Goal: Task Accomplishment & Management: Manage account settings

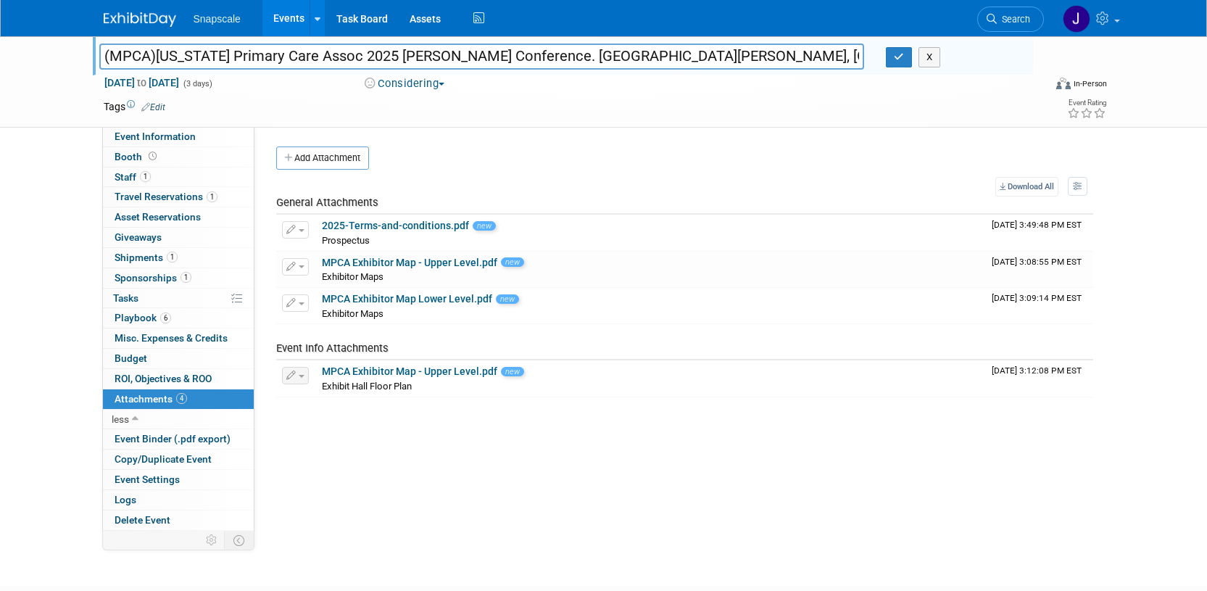
click at [129, 25] on img at bounding box center [140, 19] width 73 height 15
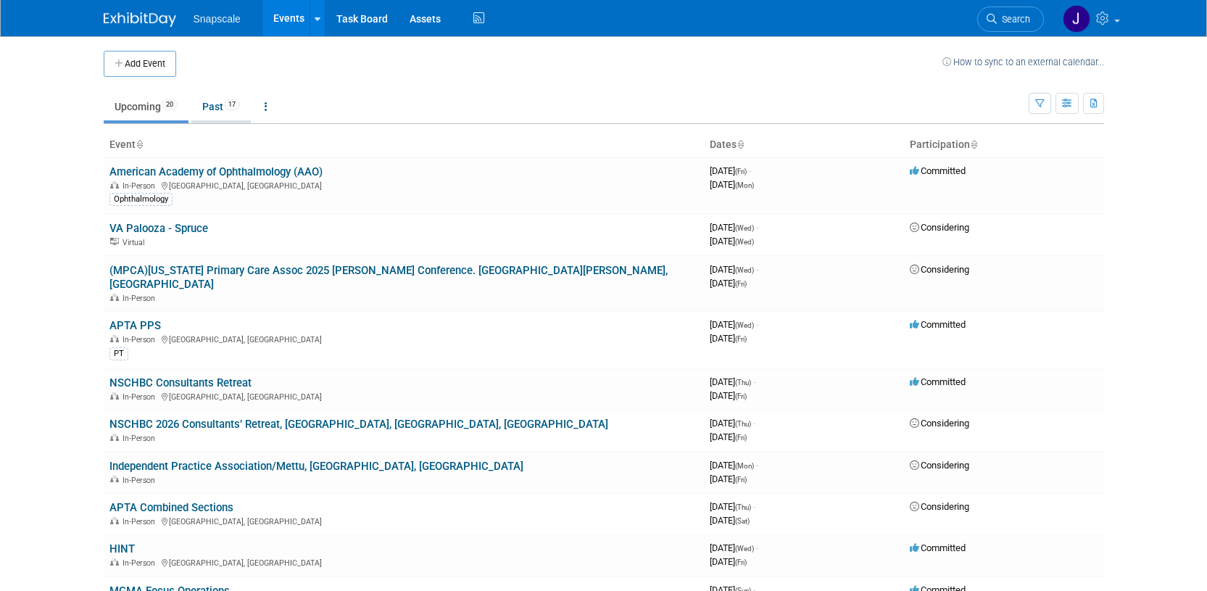
click at [212, 104] on link "Past 17" at bounding box center [220, 107] width 59 height 28
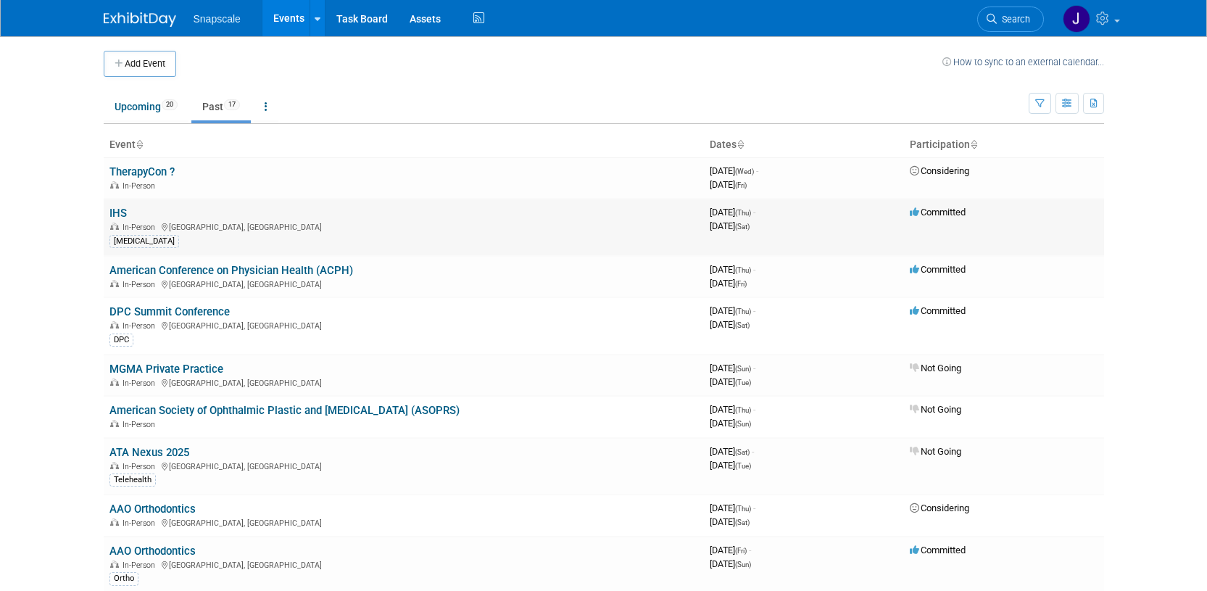
click at [141, 209] on td "IHS In-Person Indianapolis, IN Audiology" at bounding box center [404, 227] width 600 height 57
click at [127, 219] on td "IHS In-Person Indianapolis, IN Audiology" at bounding box center [404, 227] width 600 height 57
click at [123, 217] on link "IHS" at bounding box center [117, 213] width 17 height 13
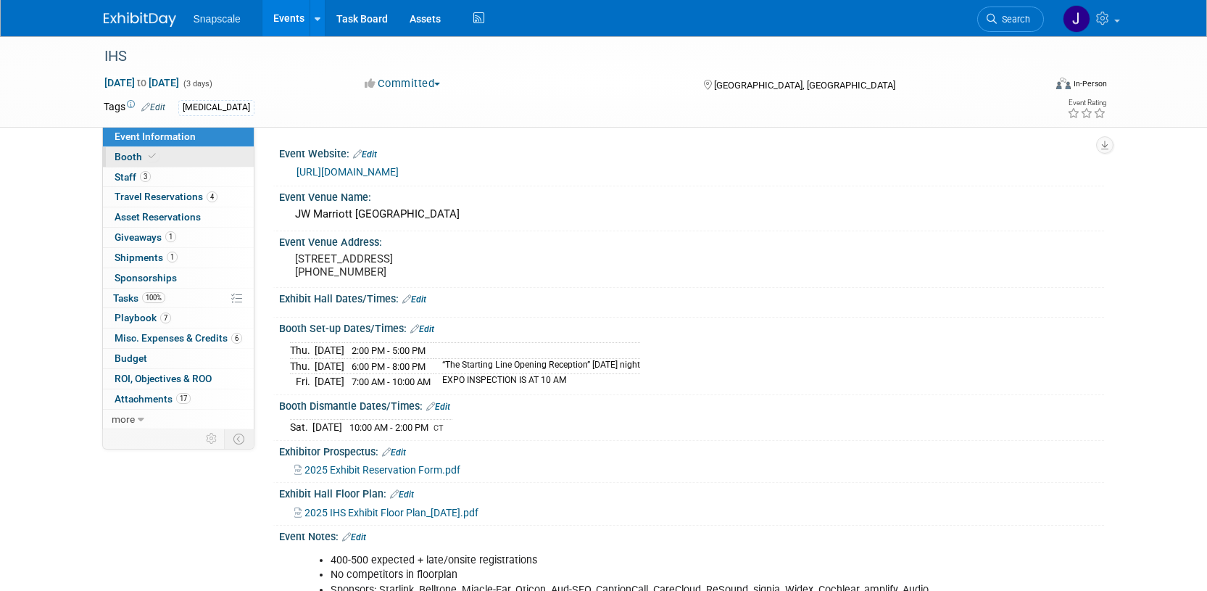
click at [136, 157] on span "Booth" at bounding box center [137, 157] width 44 height 12
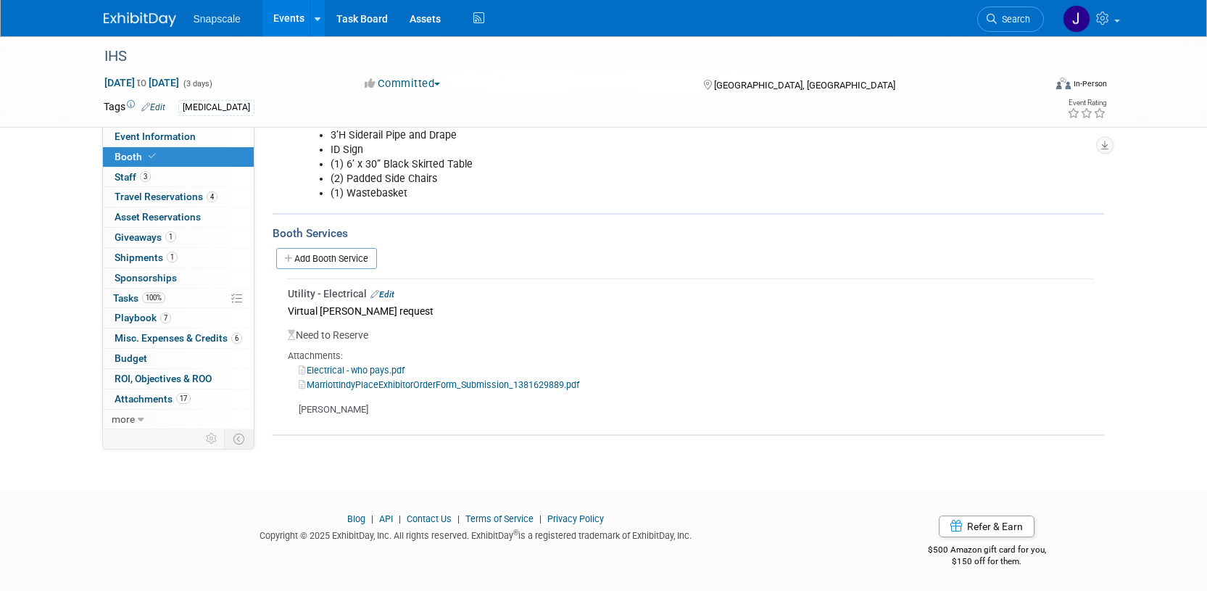
scroll to position [256, 0]
click at [326, 256] on link "Add Booth Service" at bounding box center [326, 257] width 101 height 21
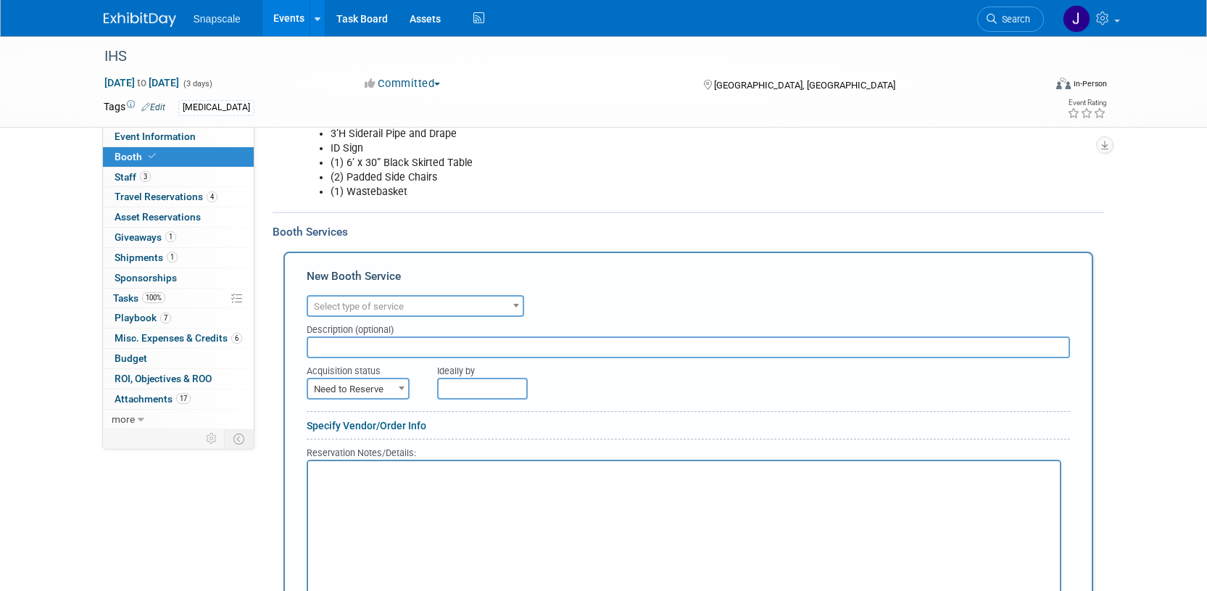
scroll to position [0, 0]
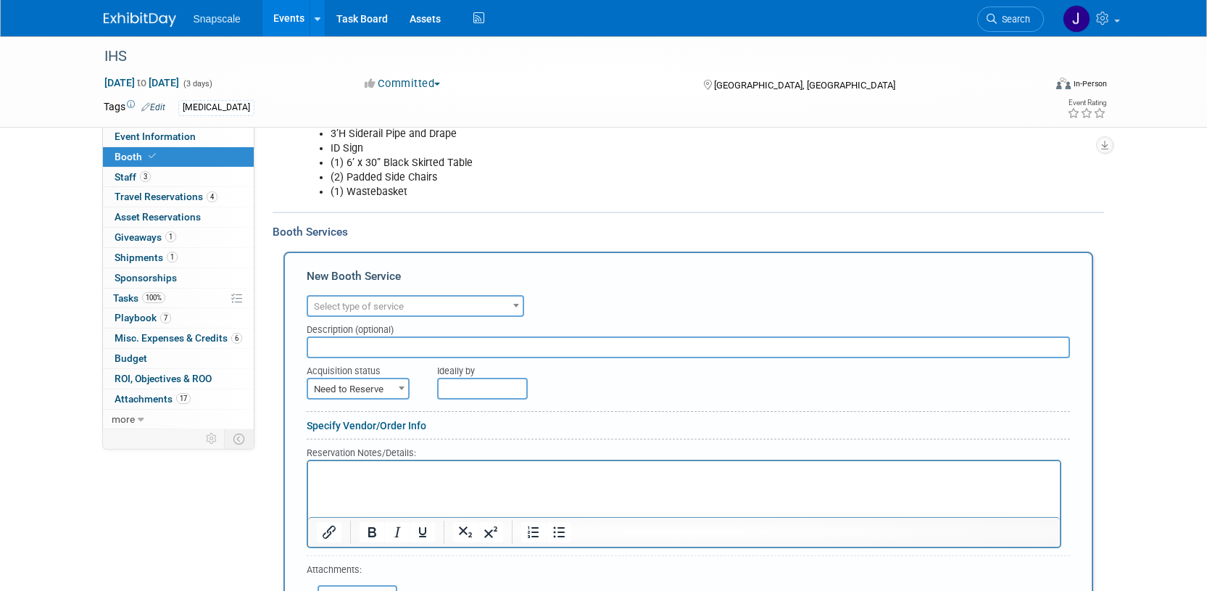
click at [518, 306] on span at bounding box center [516, 305] width 15 height 19
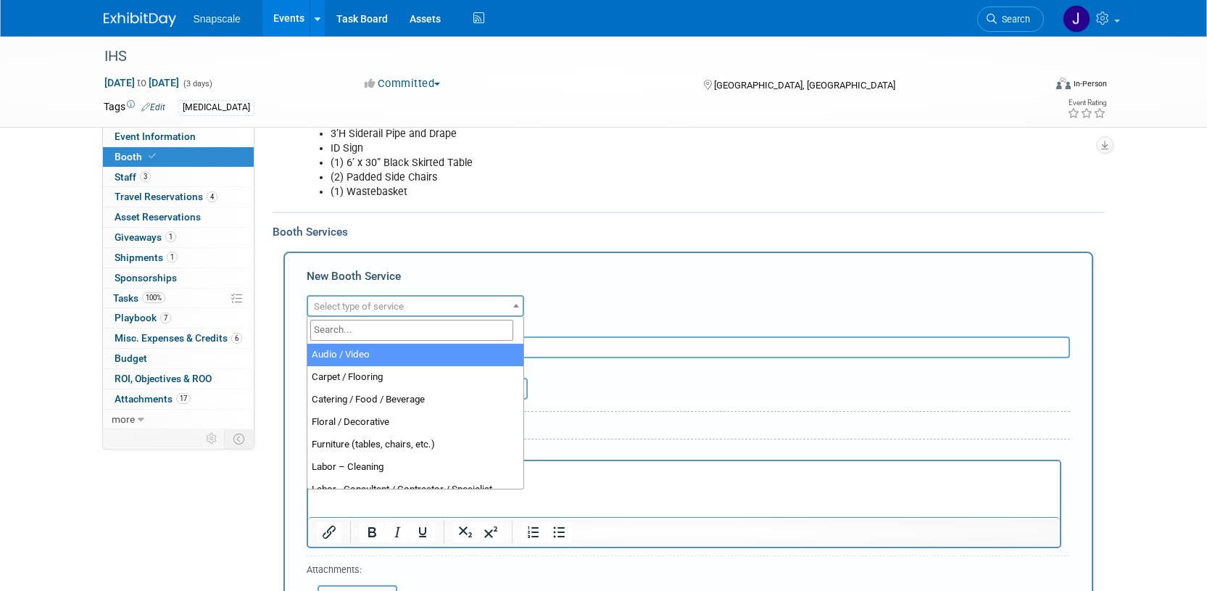
click at [1155, 228] on div "IHS Sep 18, 2025 to Sep 20, 2025 (3 days) Sep 18, 2025 to Sep 20, 2025 Committe…" at bounding box center [603, 325] width 1207 height 1091
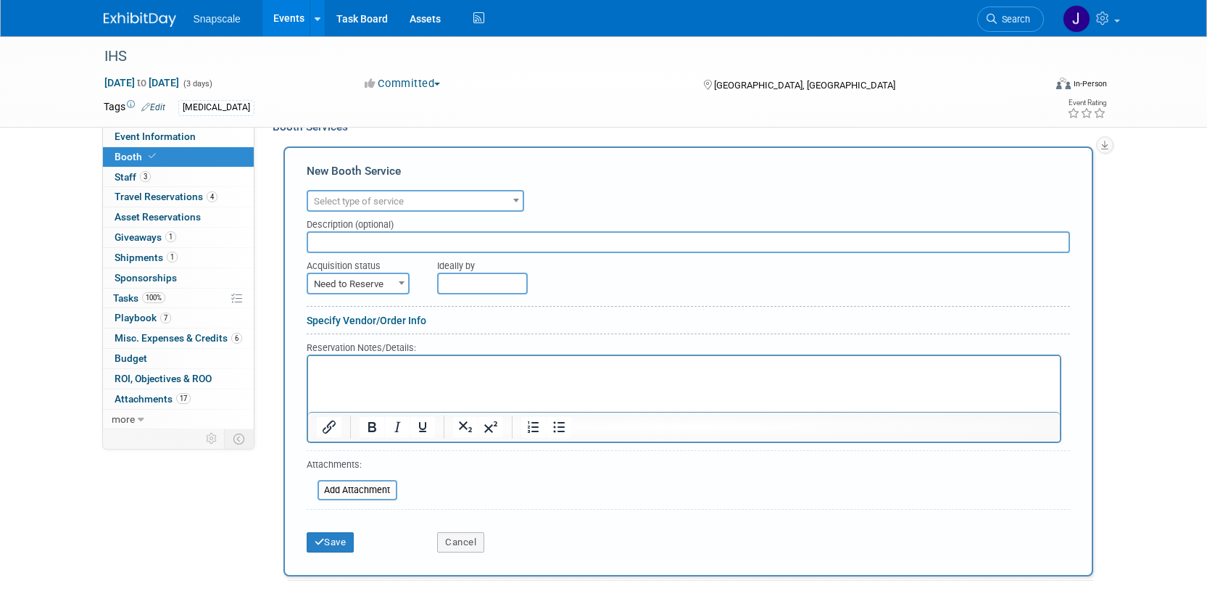
scroll to position [363, 0]
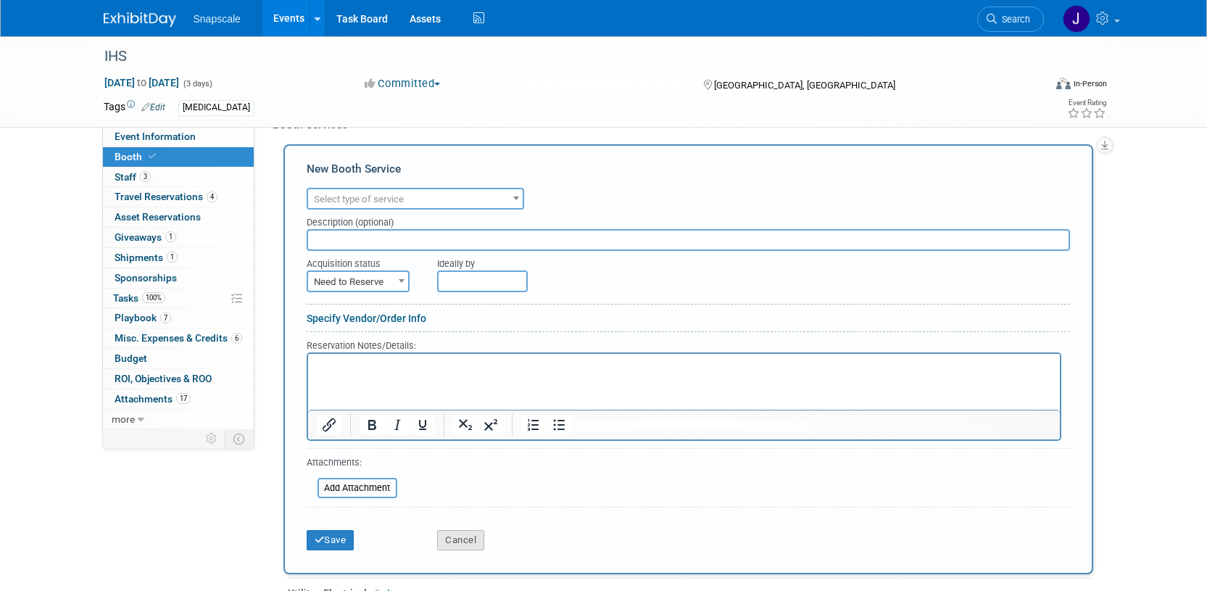
click at [470, 538] on button "Cancel" at bounding box center [460, 540] width 47 height 20
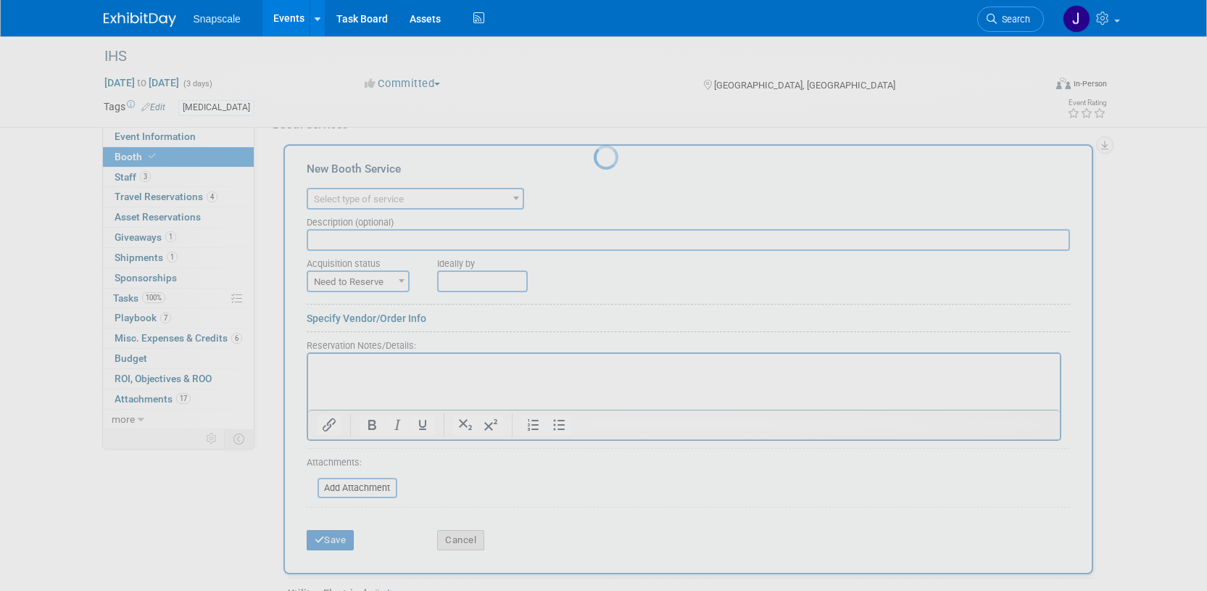
scroll to position [256, 0]
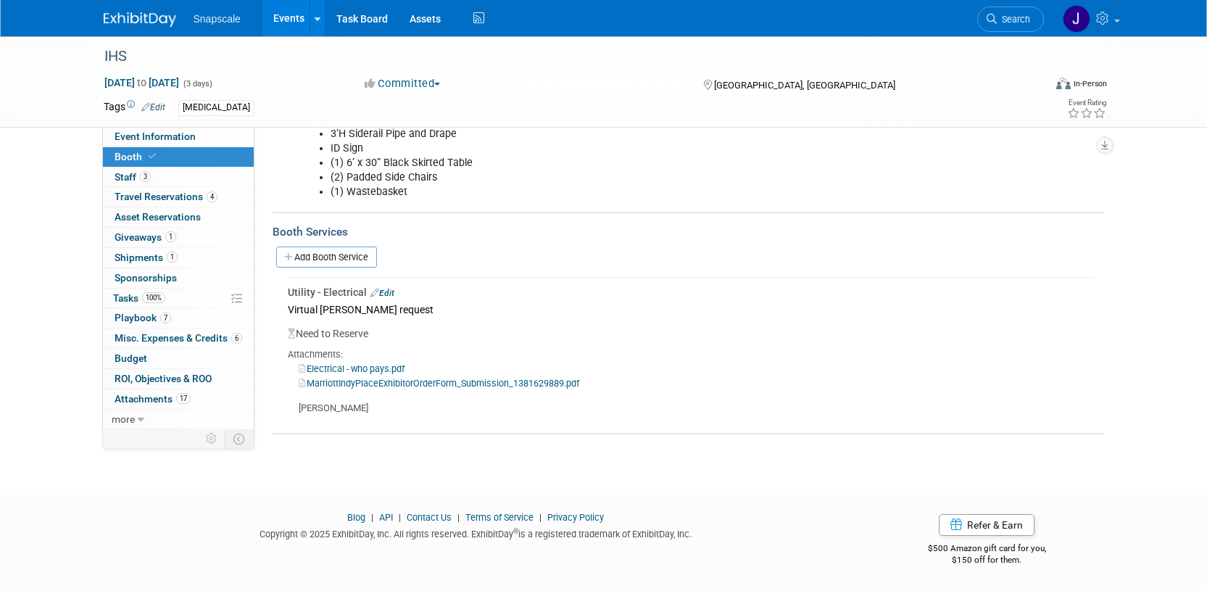
click at [345, 385] on link "MarriottIndyPlaceExhibitorOrderForm_Submission_1381629889.pdf" at bounding box center [439, 383] width 281 height 11
click at [349, 370] on link "Electrical - who pays.pdf" at bounding box center [352, 368] width 106 height 11
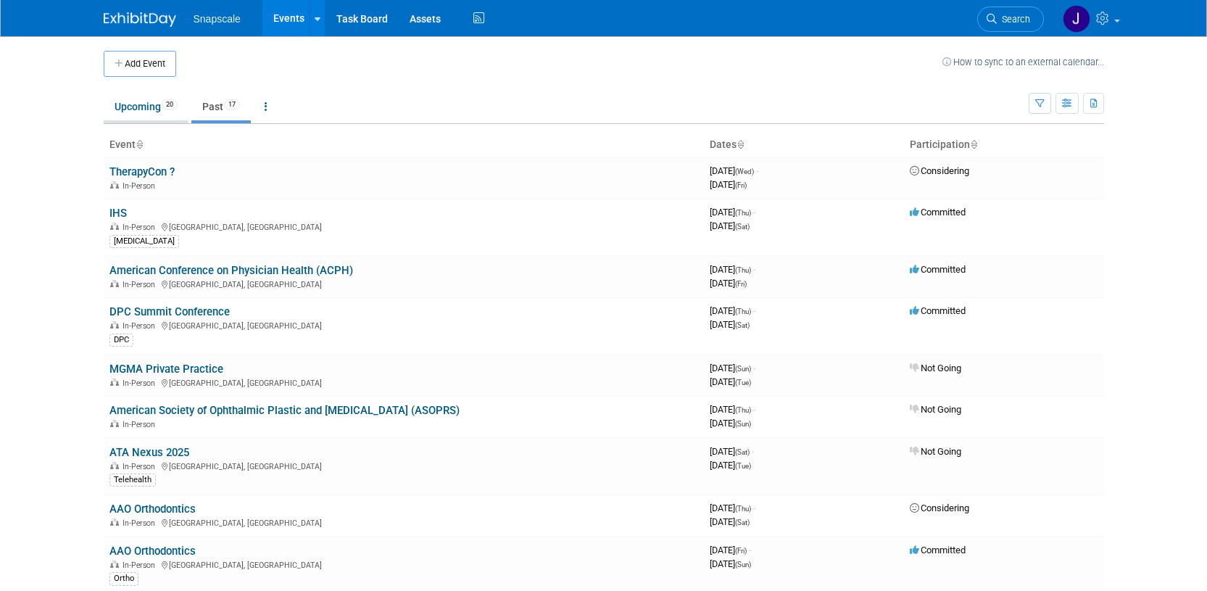
click at [135, 116] on link "Upcoming 20" at bounding box center [146, 107] width 85 height 28
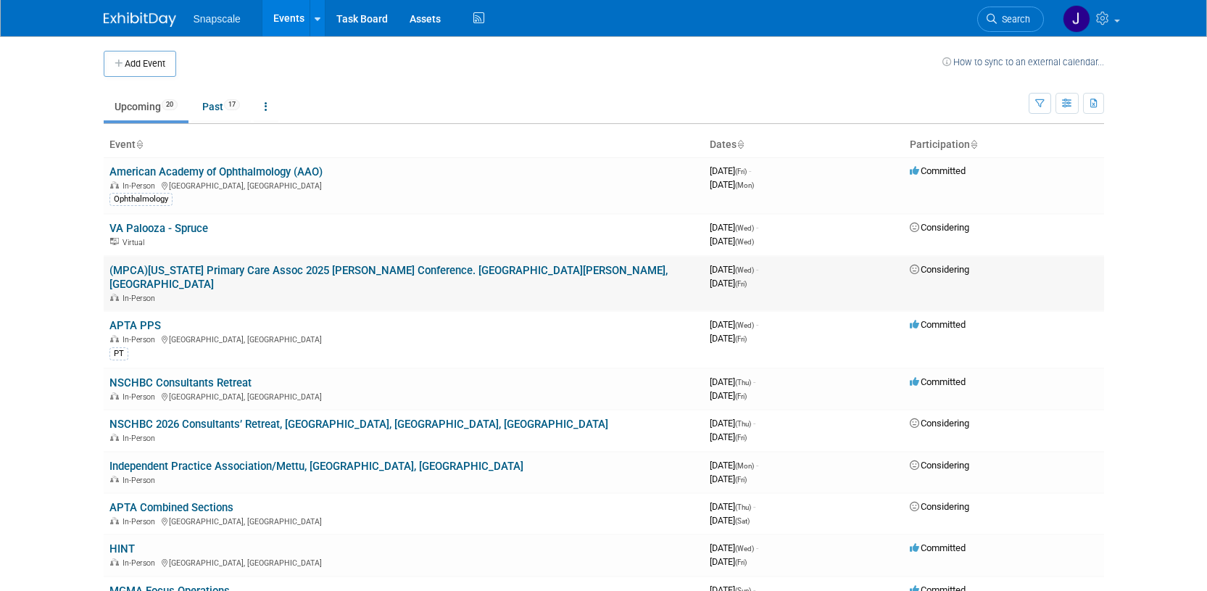
click at [167, 271] on link "(MPCA)[US_STATE] Primary Care Assoc 2025 [PERSON_NAME] Conference. [GEOGRAPHIC_…" at bounding box center [388, 277] width 558 height 27
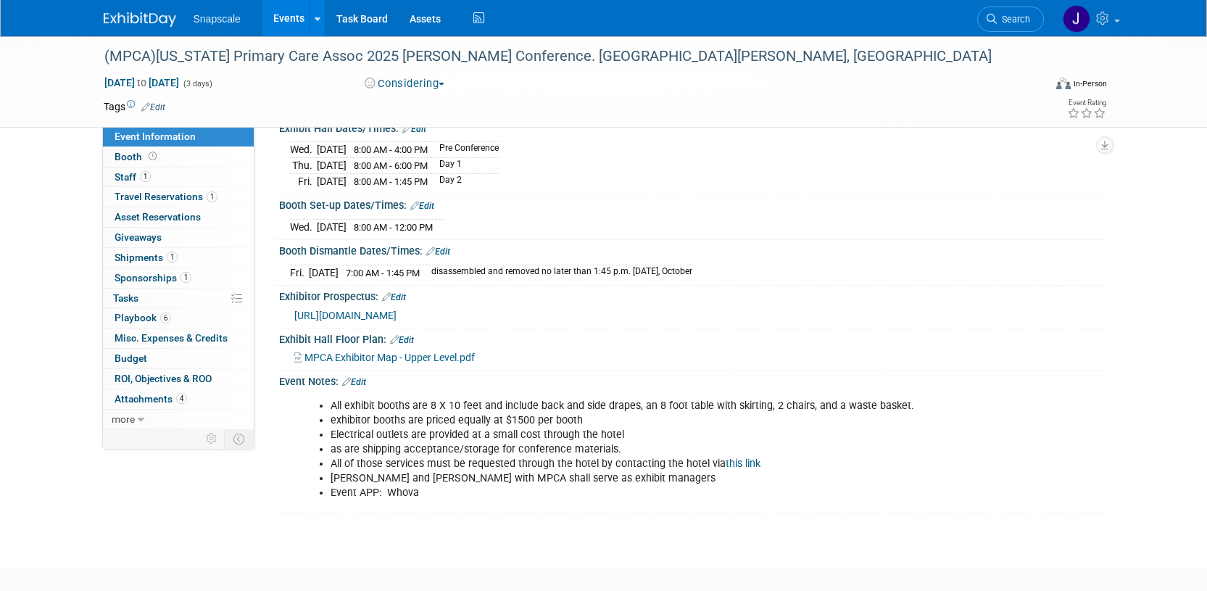
scroll to position [181, 0]
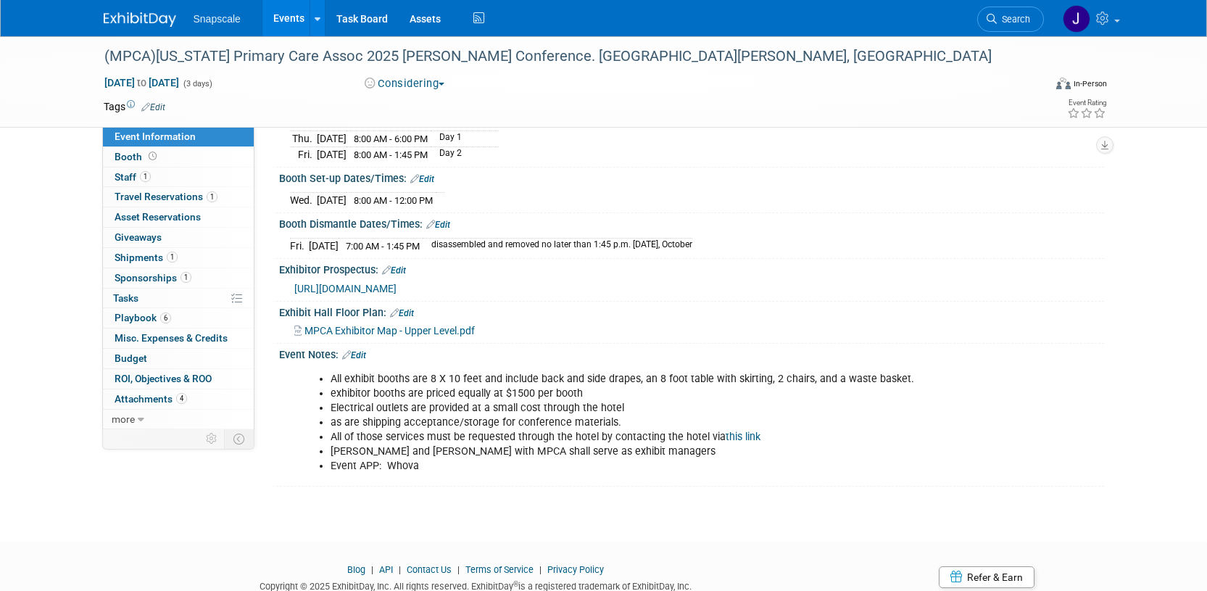
click at [371, 334] on span "MPCA Exhibitor Map - Upper Level.pdf" at bounding box center [390, 331] width 170 height 12
click at [127, 158] on span "Booth" at bounding box center [137, 157] width 45 height 12
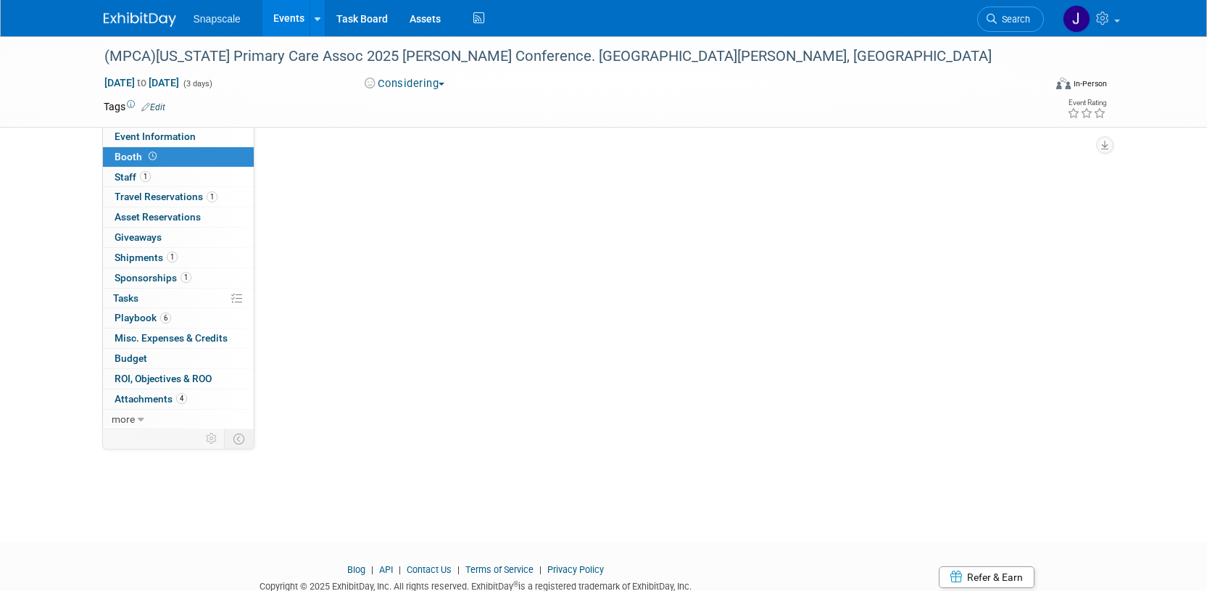
scroll to position [0, 0]
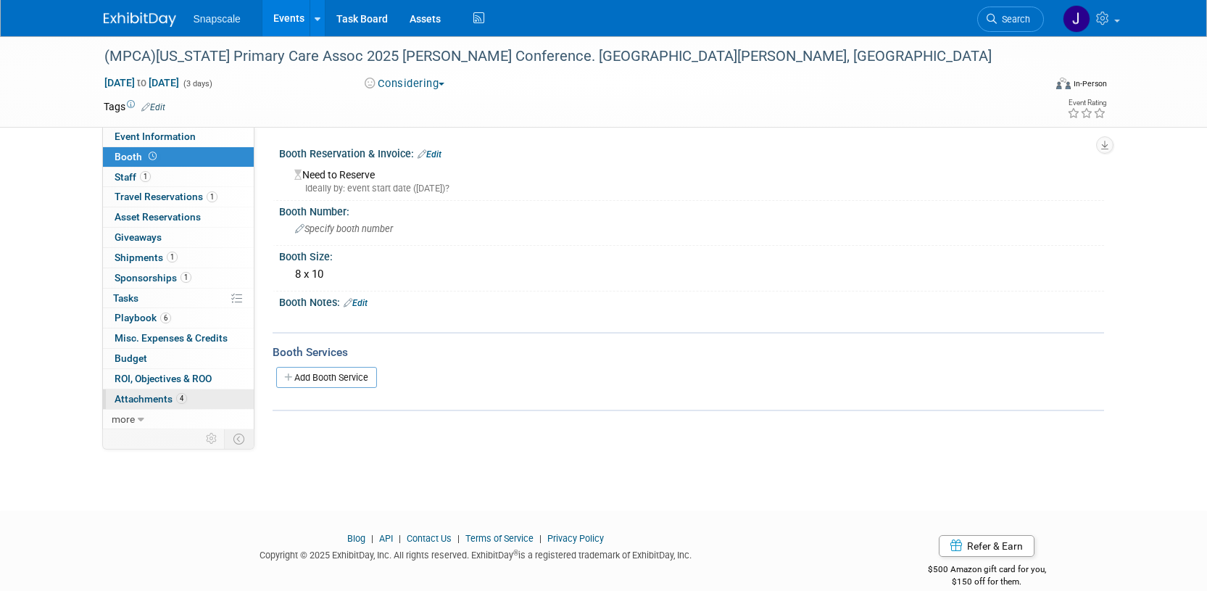
click at [142, 399] on span "Attachments 4" at bounding box center [151, 399] width 73 height 12
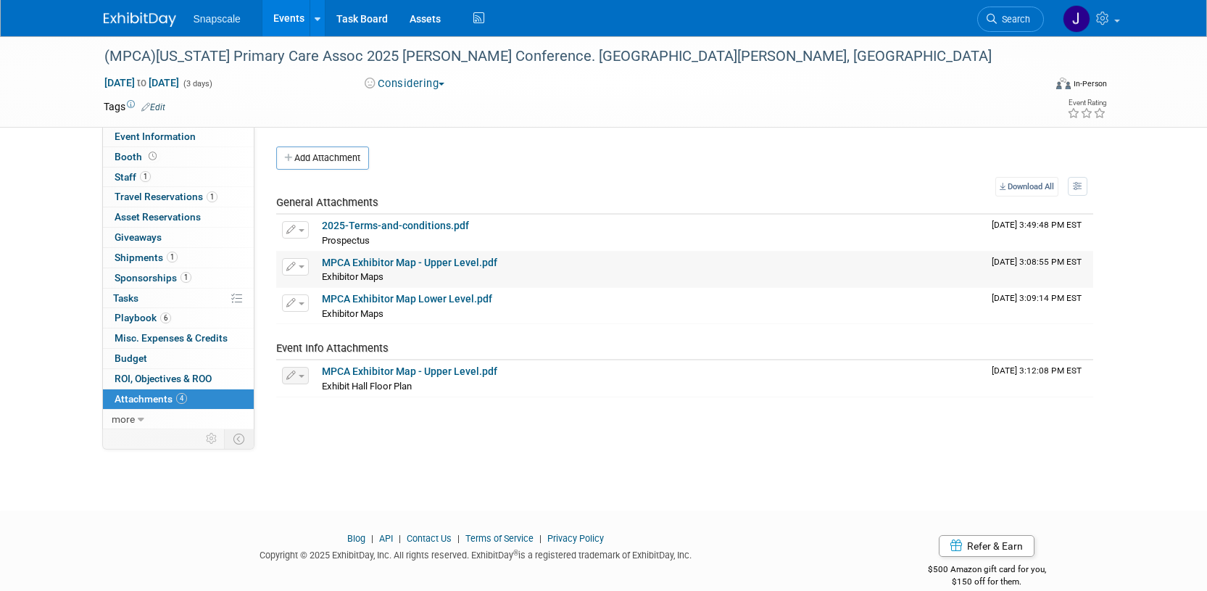
click at [374, 268] on div "MPCA Exhibitor Map - Upper Level.pdf" at bounding box center [651, 263] width 658 height 13
click at [375, 308] on span "Exhibitor Maps" at bounding box center [353, 313] width 62 height 11
click at [378, 298] on link "MPCA Exhibitor Map Lower Level.pdf" at bounding box center [407, 299] width 170 height 12
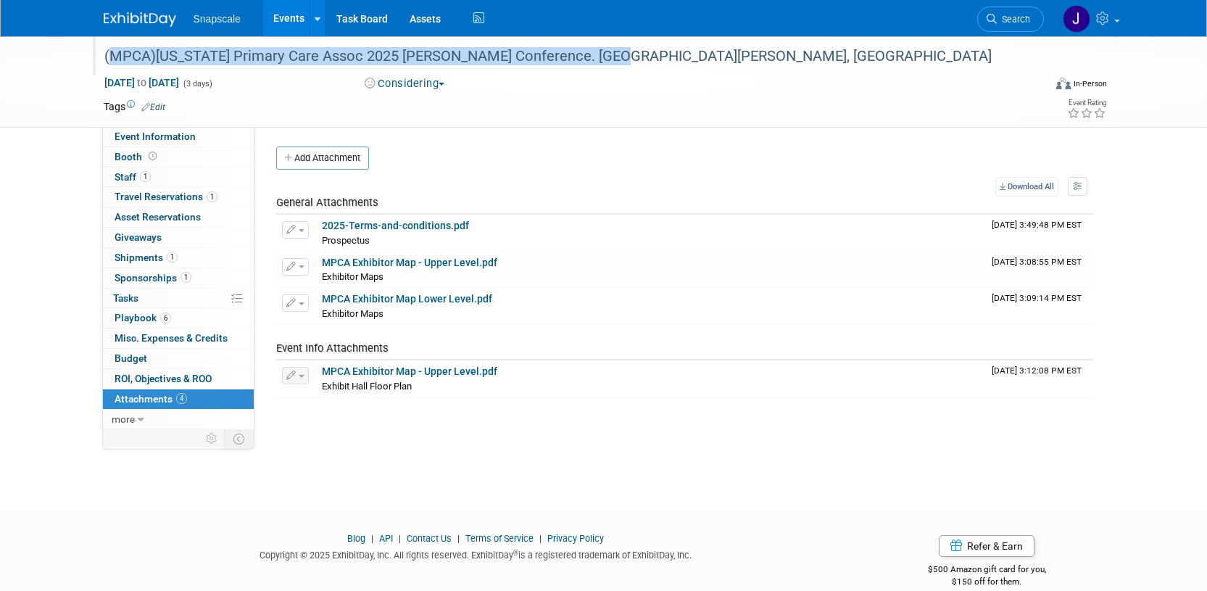
drag, startPoint x: 100, startPoint y: 57, endPoint x: 600, endPoint y: 49, distance: 500.3
click at [600, 49] on div "(MPCA)[US_STATE] Primary Care Assoc 2025 [PERSON_NAME] Conference. [GEOGRAPHIC_…" at bounding box center [560, 57] width 923 height 26
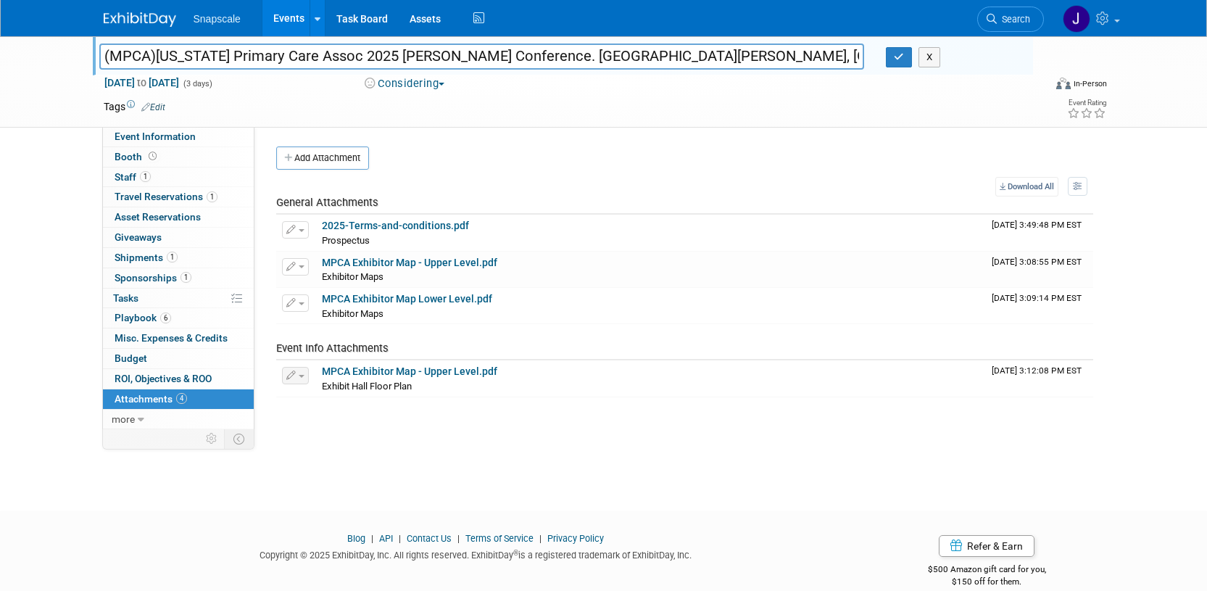
drag, startPoint x: 610, startPoint y: 57, endPoint x: 105, endPoint y: 44, distance: 504.8
click at [104, 44] on input "(MPCA)[US_STATE] Primary Care Assoc 2025 [PERSON_NAME] Conference. [GEOGRAPHIC_…" at bounding box center [482, 56] width 766 height 25
click at [138, 19] on img at bounding box center [140, 19] width 73 height 15
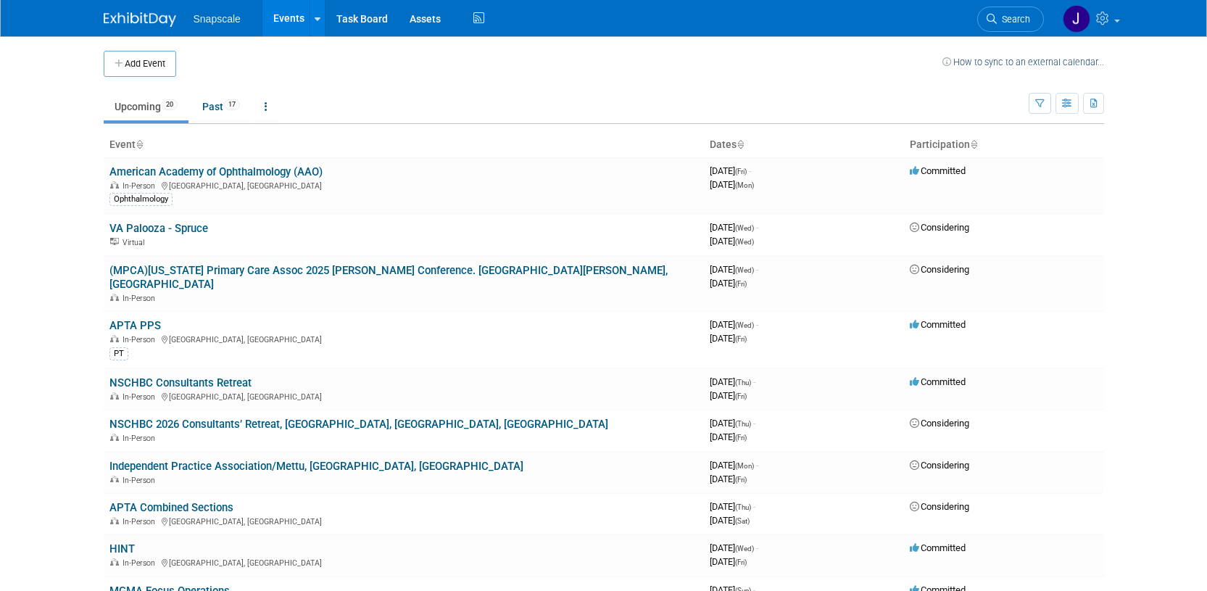
click at [126, 112] on link "Upcoming 20" at bounding box center [146, 107] width 85 height 28
click at [198, 103] on link "Past 17" at bounding box center [220, 107] width 59 height 28
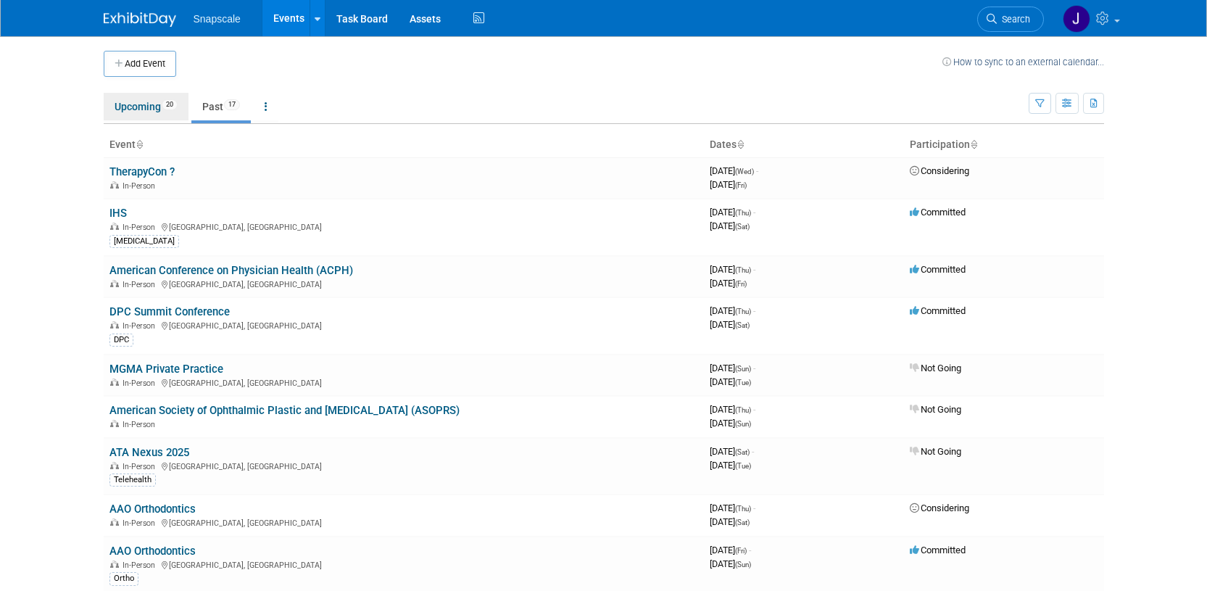
click at [150, 106] on link "Upcoming 20" at bounding box center [146, 107] width 85 height 28
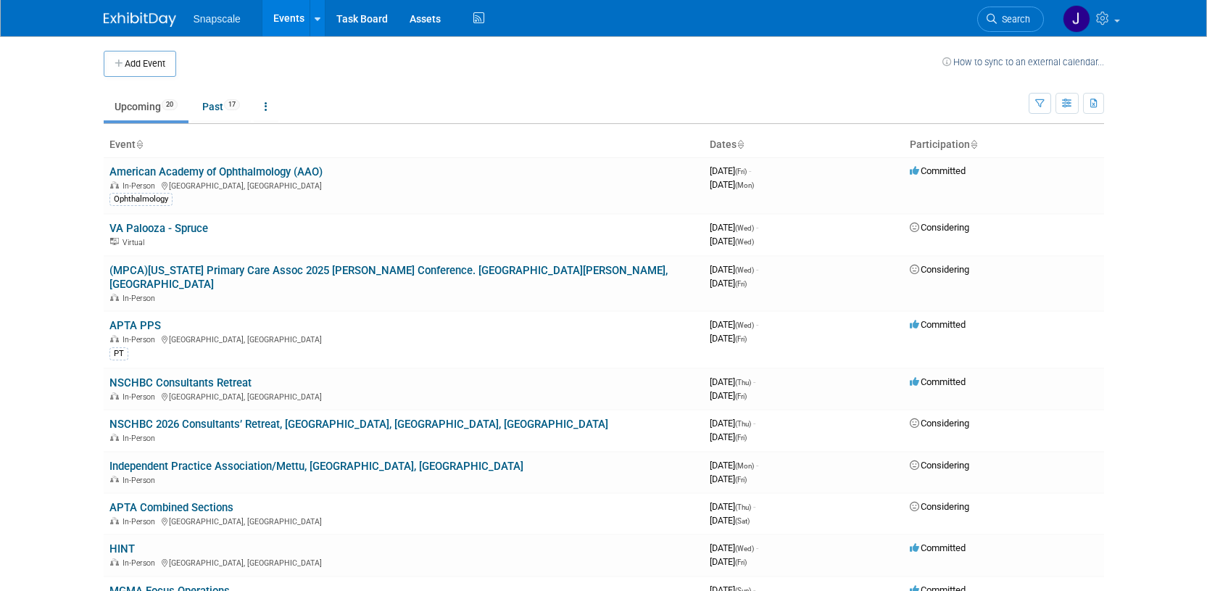
click at [204, 264] on link "(MPCA)[US_STATE] Primary Care Assoc 2025 [PERSON_NAME] Conference. [GEOGRAPHIC_…" at bounding box center [388, 277] width 558 height 27
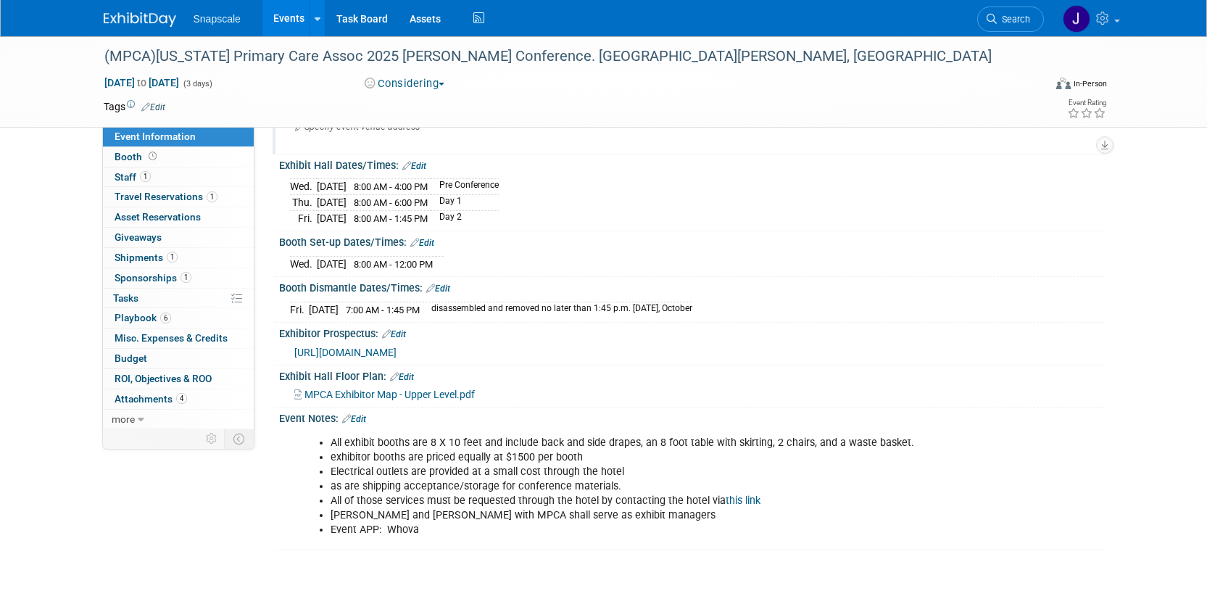
scroll to position [147, 0]
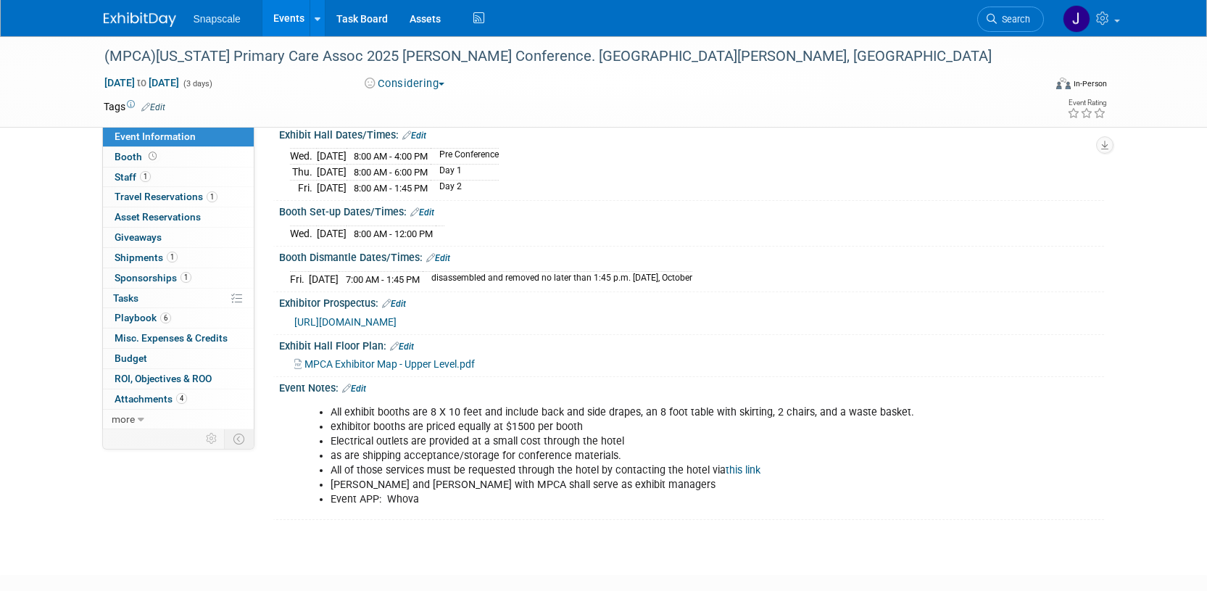
click at [365, 389] on link "Edit" at bounding box center [354, 389] width 24 height 10
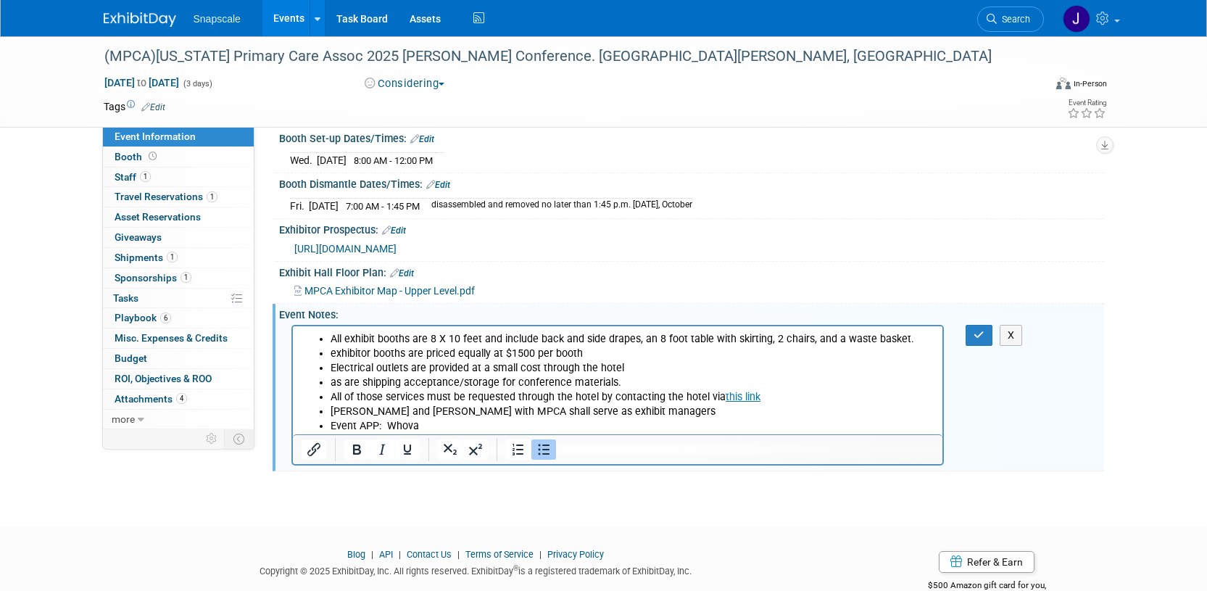
scroll to position [257, 0]
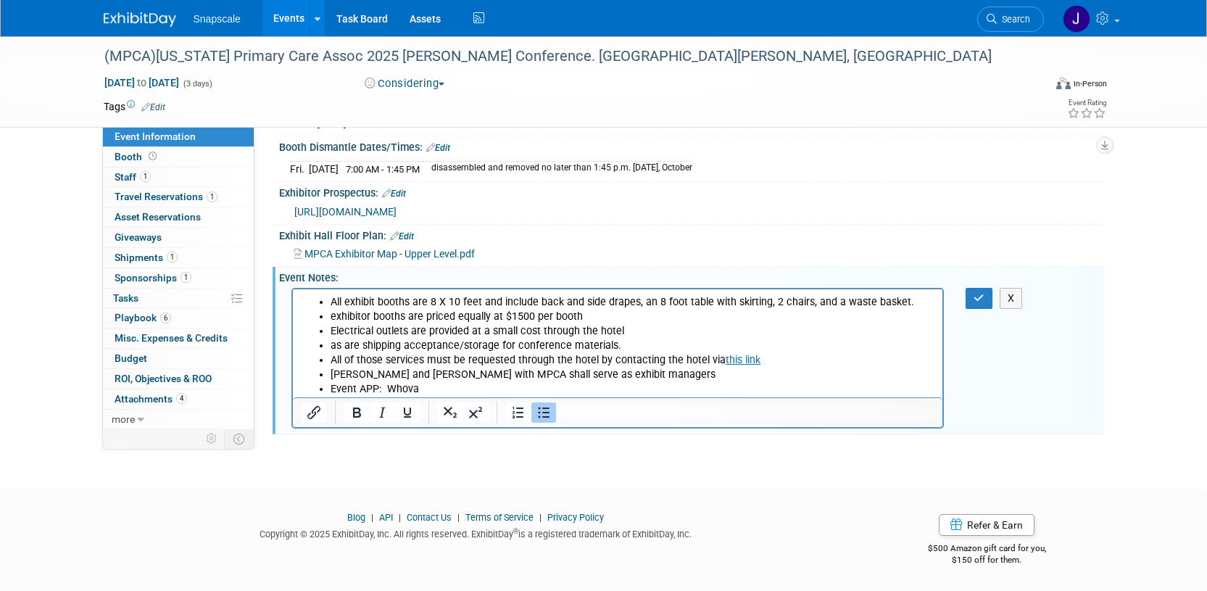
click at [708, 373] on li "Amanda Keilholz and Jessica Long with MPCA shall serve as exhibit managers" at bounding box center [632, 374] width 605 height 15
click at [854, 373] on li "Amanda Keilholz and Jessica Long with MPCA shall serve as exhibit managers Jess…" at bounding box center [632, 381] width 605 height 29
click at [976, 299] on icon "button" at bounding box center [979, 298] width 11 height 10
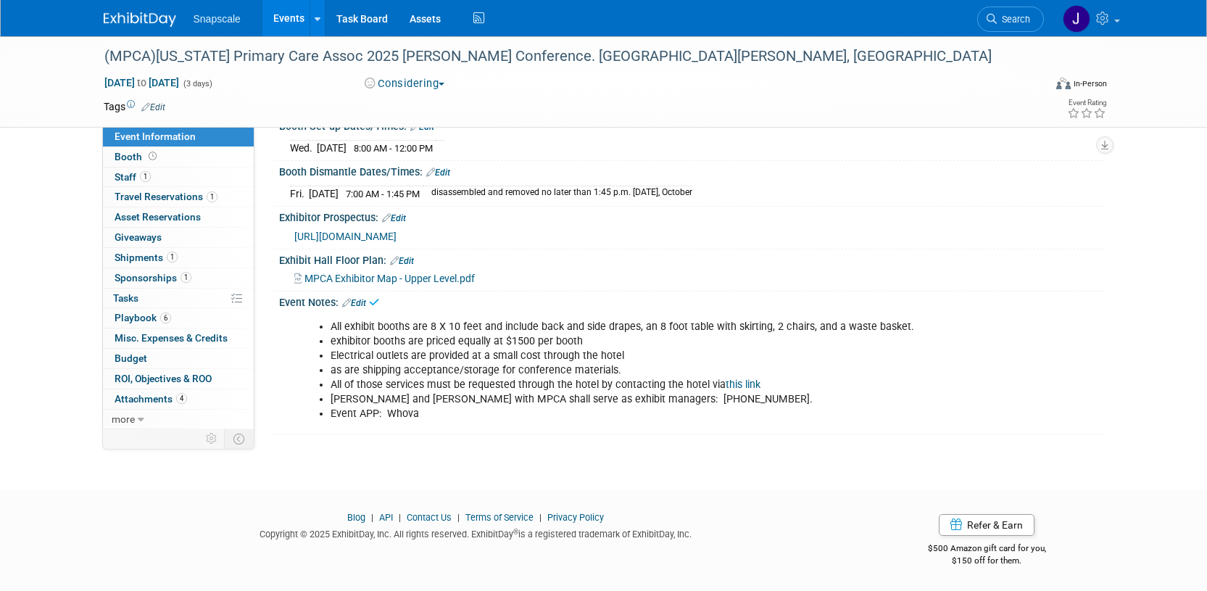
scroll to position [0, 0]
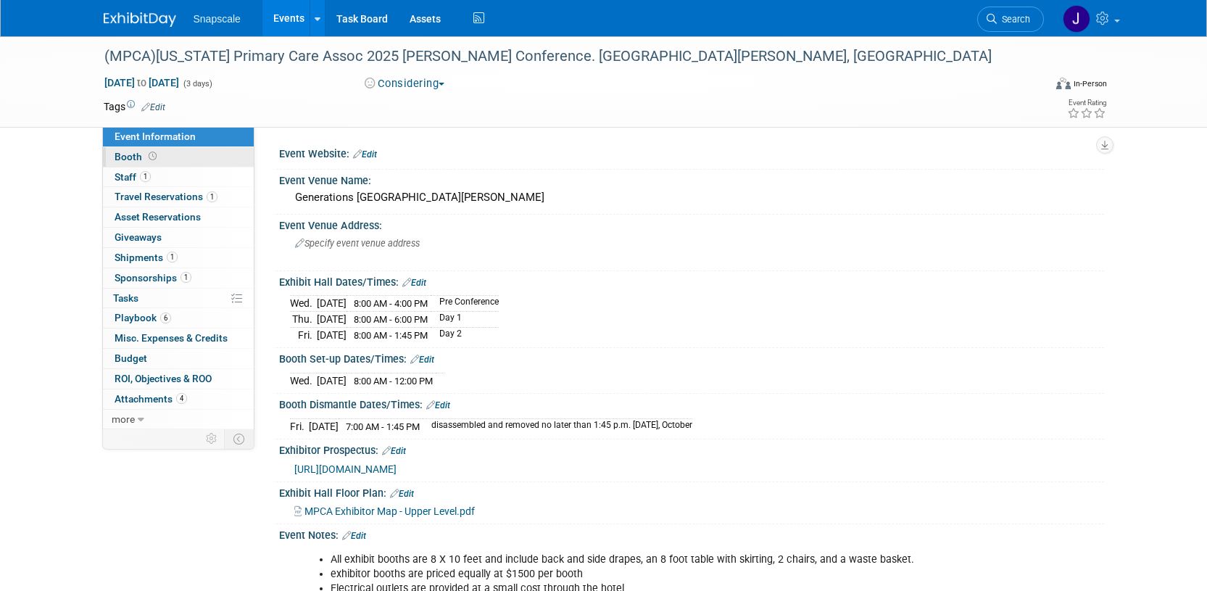
click at [120, 152] on span "Booth" at bounding box center [137, 157] width 45 height 12
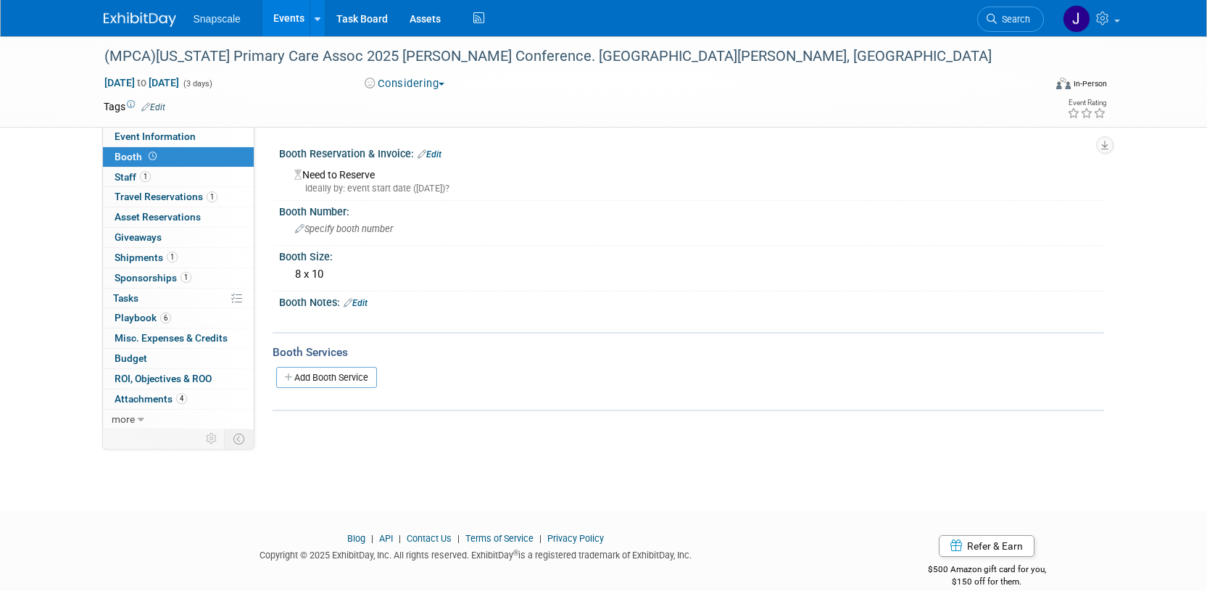
click at [440, 156] on link "Edit" at bounding box center [430, 154] width 24 height 10
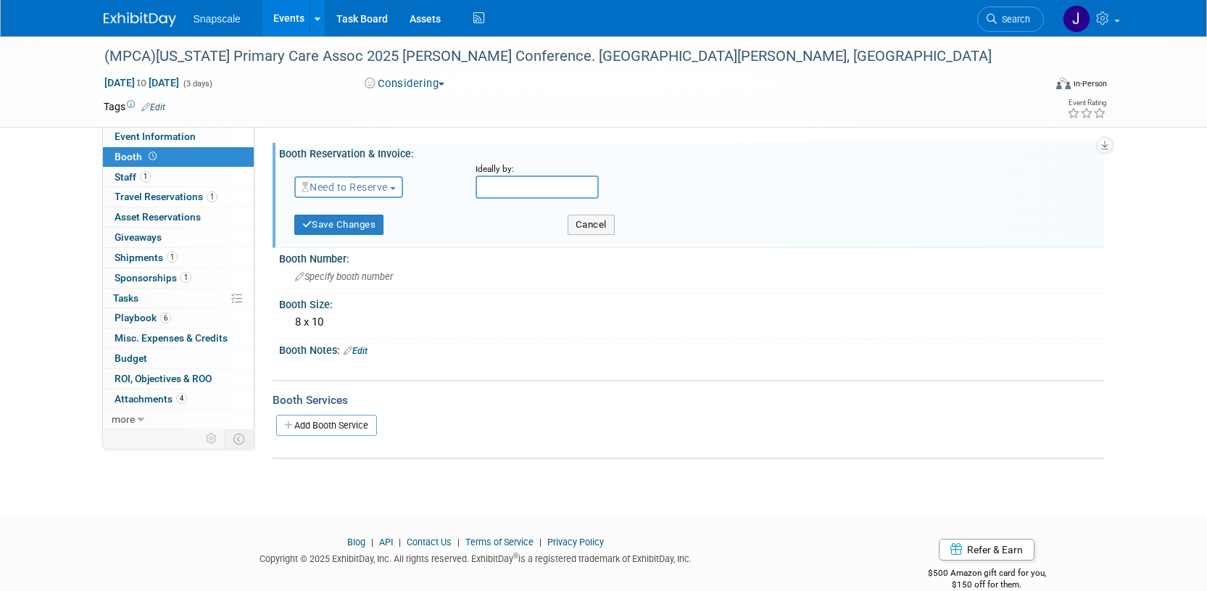
click at [396, 187] on span "button" at bounding box center [393, 188] width 6 height 3
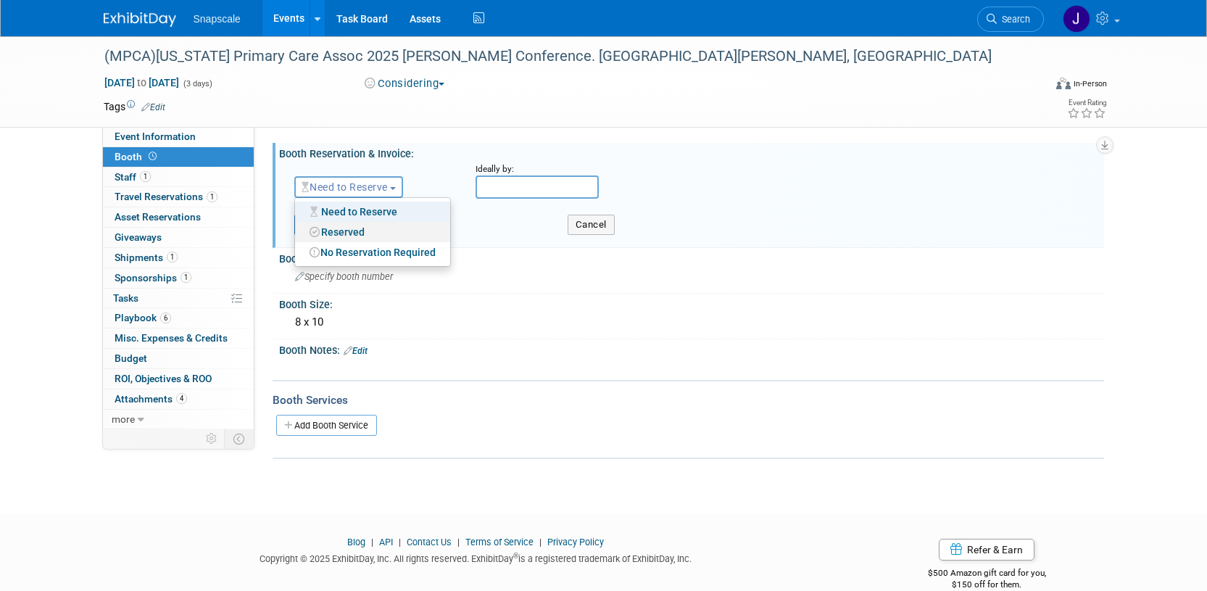
click at [355, 234] on link "Reserved" at bounding box center [372, 232] width 155 height 20
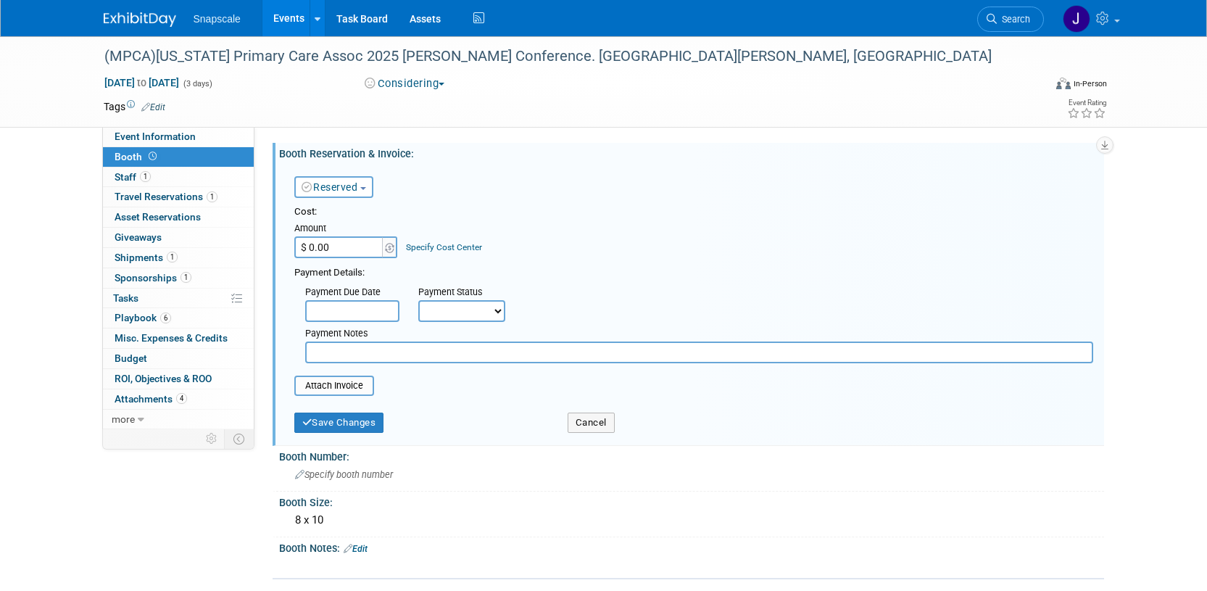
click at [365, 249] on input "$ 0.00" at bounding box center [339, 247] width 91 height 22
type input "$ 1,500.00"
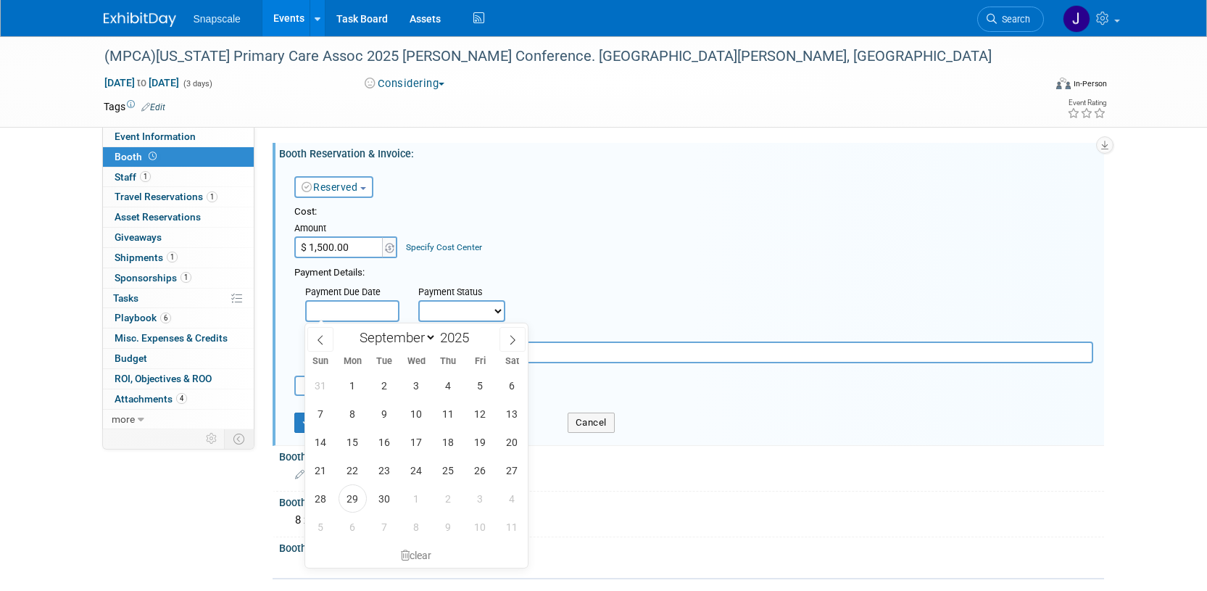
click at [365, 315] on input "text" at bounding box center [352, 311] width 94 height 22
click at [352, 491] on span "29" at bounding box center [353, 498] width 28 height 28
type input "Sep 29, 2025"
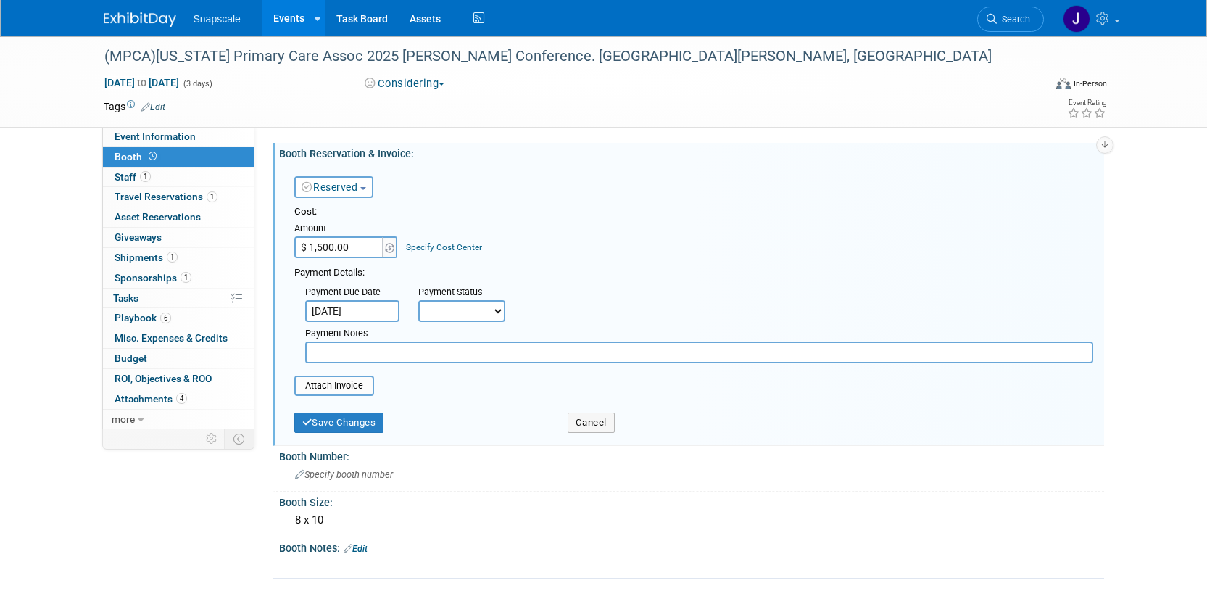
click at [458, 319] on select "Not Paid Yet Partially Paid Paid in Full" at bounding box center [461, 311] width 87 height 22
click at [418, 300] on select "Not Paid Yet Partially Paid Paid in Full" at bounding box center [461, 311] width 87 height 22
click at [465, 308] on select "Not Paid Yet Partially Paid Paid in Full" at bounding box center [461, 311] width 87 height 22
select select "1"
click at [418, 300] on select "Not Paid Yet Partially Paid Paid in Full" at bounding box center [461, 311] width 87 height 22
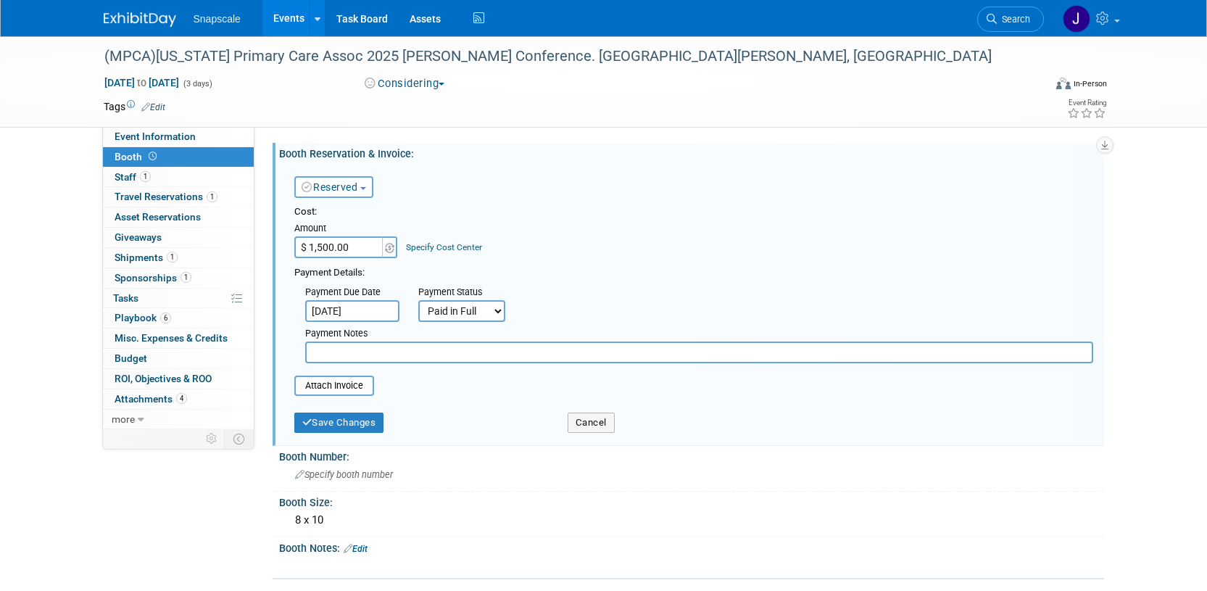
click at [348, 355] on input "text" at bounding box center [699, 352] width 788 height 22
type input "JB. AMEX. xx2061"
click at [357, 382] on input "file" at bounding box center [286, 385] width 173 height 17
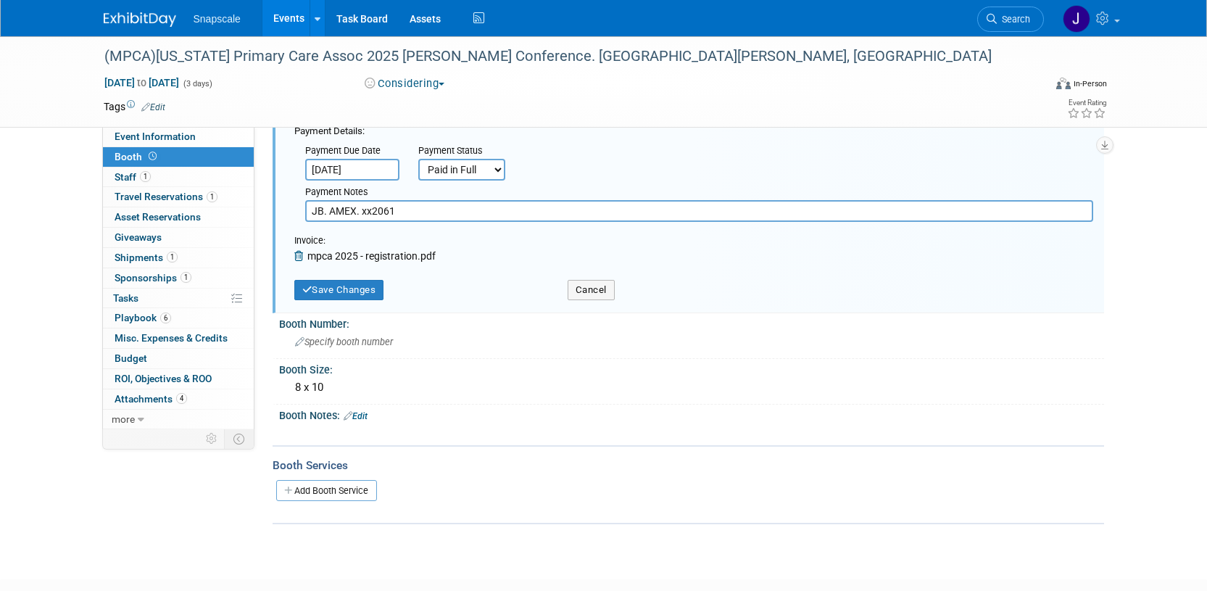
scroll to position [153, 0]
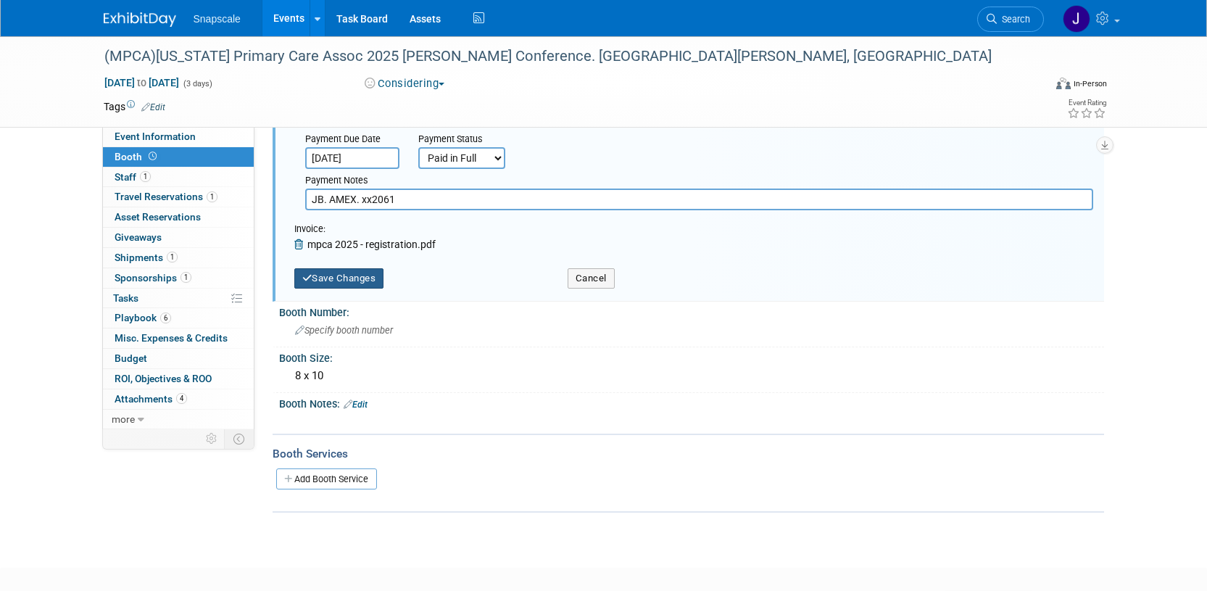
click at [357, 276] on button "Save Changes" at bounding box center [339, 278] width 90 height 20
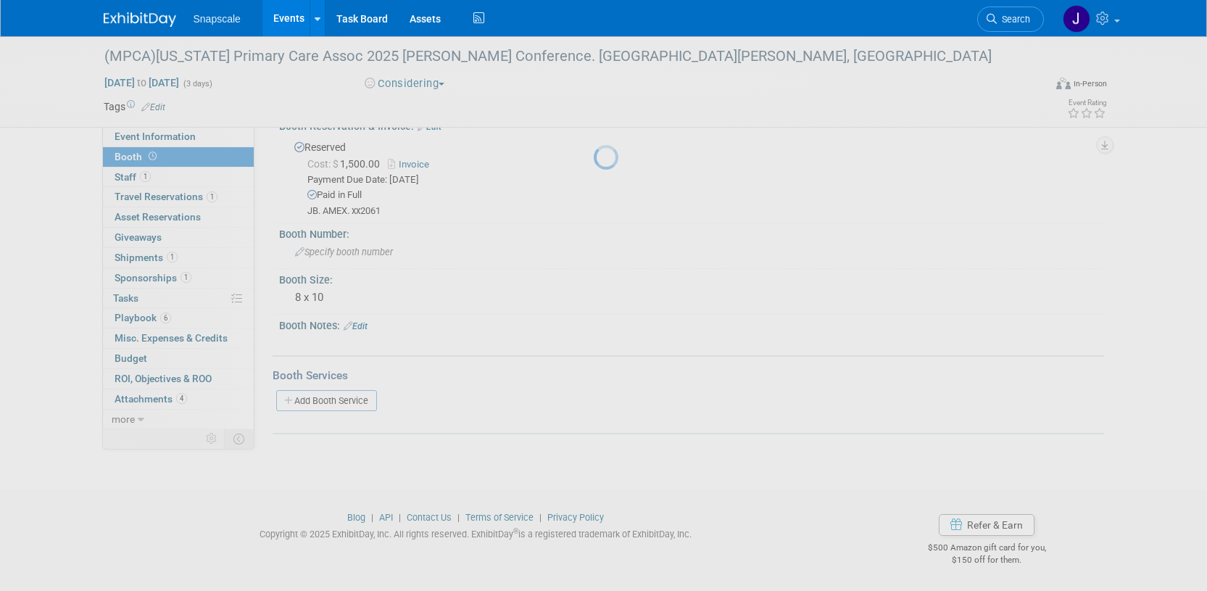
scroll to position [28, 0]
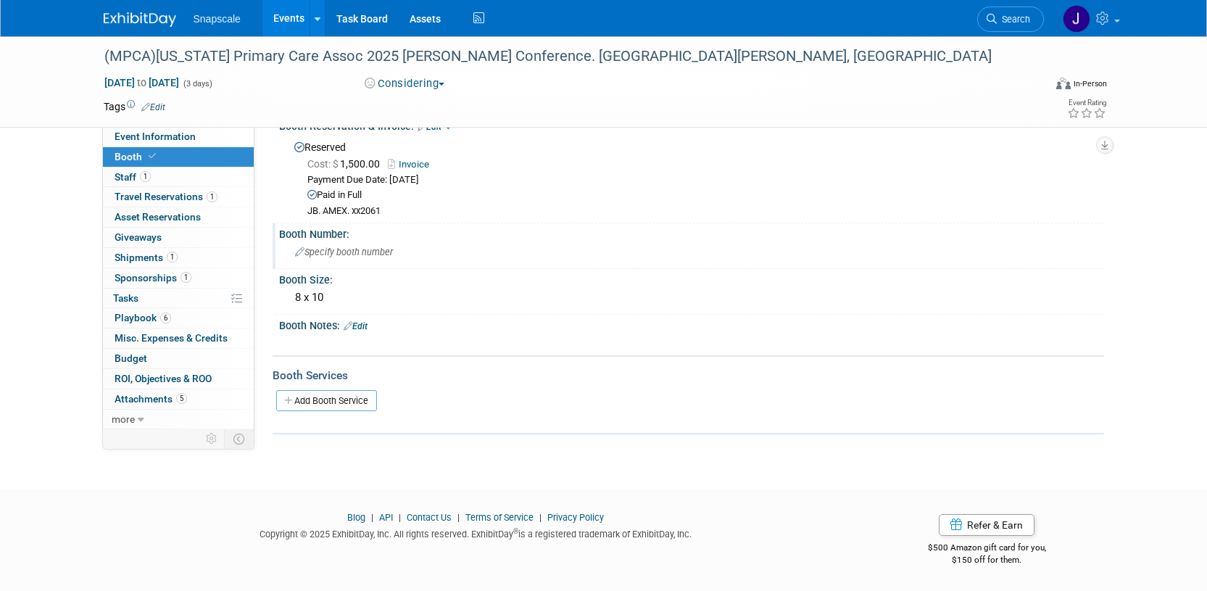
click at [329, 255] on span "Specify booth number" at bounding box center [344, 252] width 98 height 11
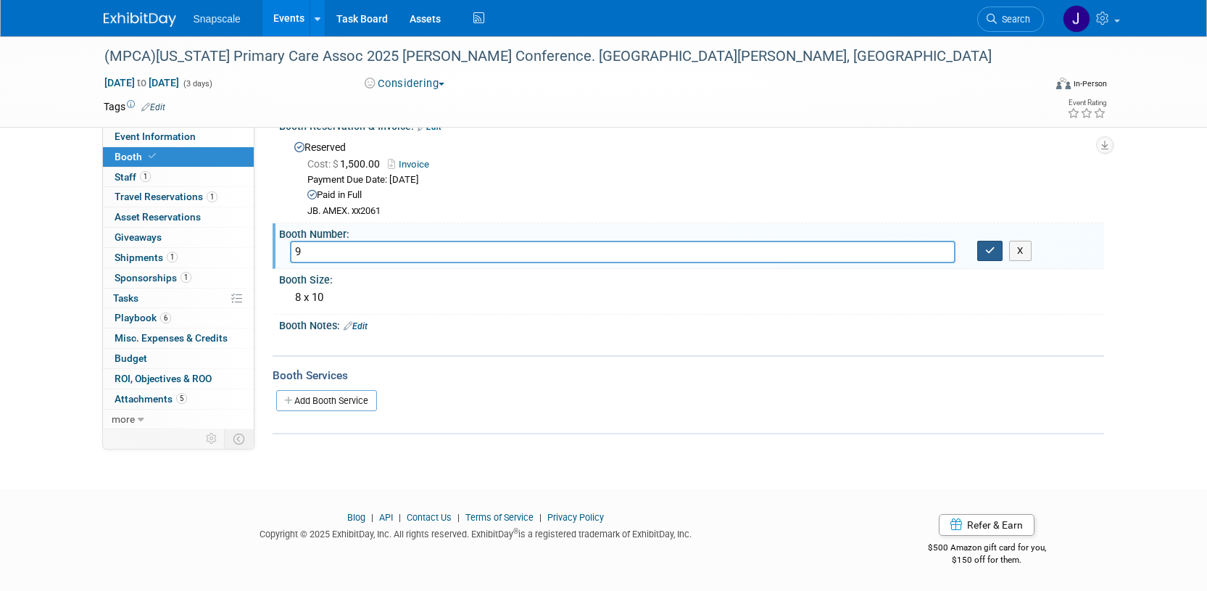
type input "9"
click at [989, 254] on icon "button" at bounding box center [990, 250] width 10 height 9
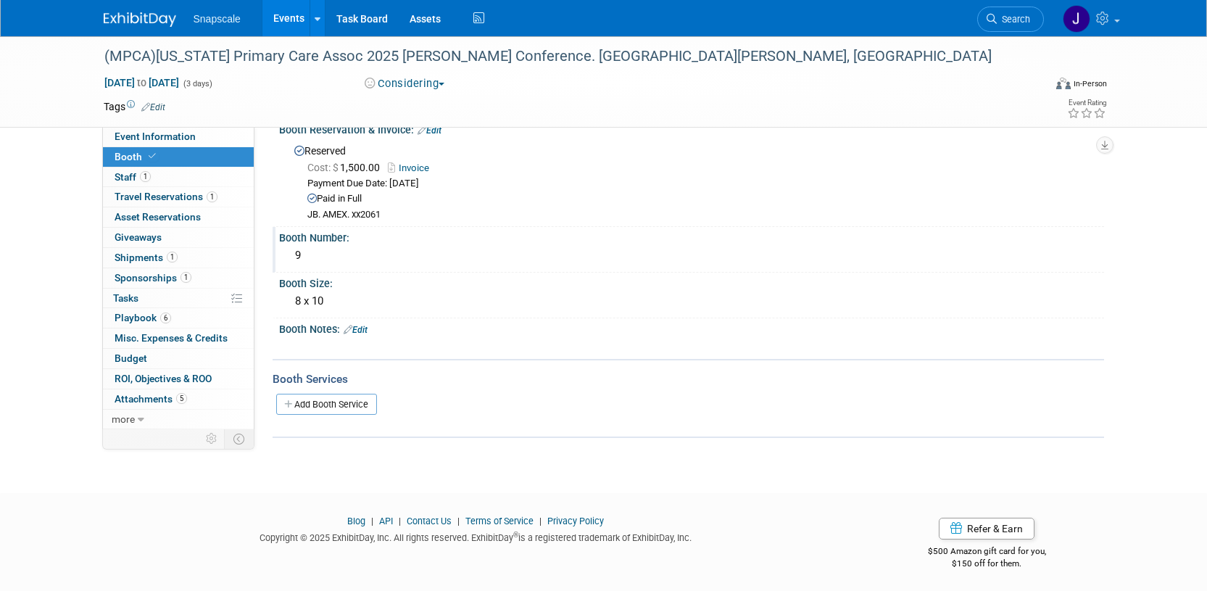
scroll to position [0, 0]
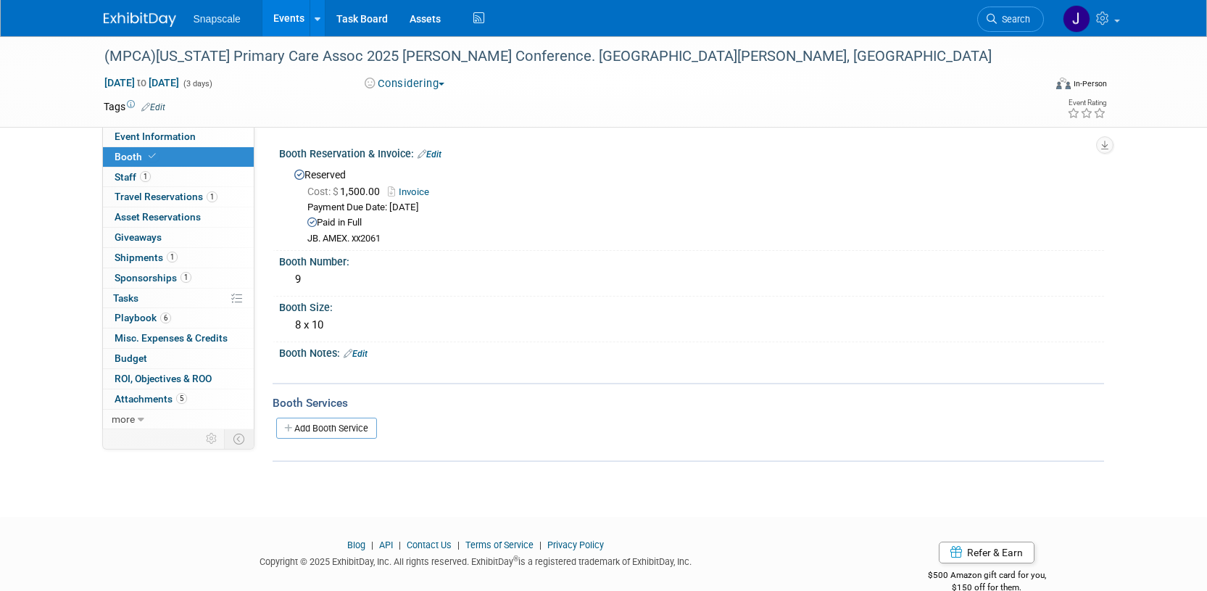
click at [441, 84] on button "Considering" at bounding box center [405, 83] width 91 height 15
click at [434, 99] on link "Committed" at bounding box center [417, 107] width 115 height 20
click at [131, 177] on span "Staff 1" at bounding box center [133, 177] width 36 height 12
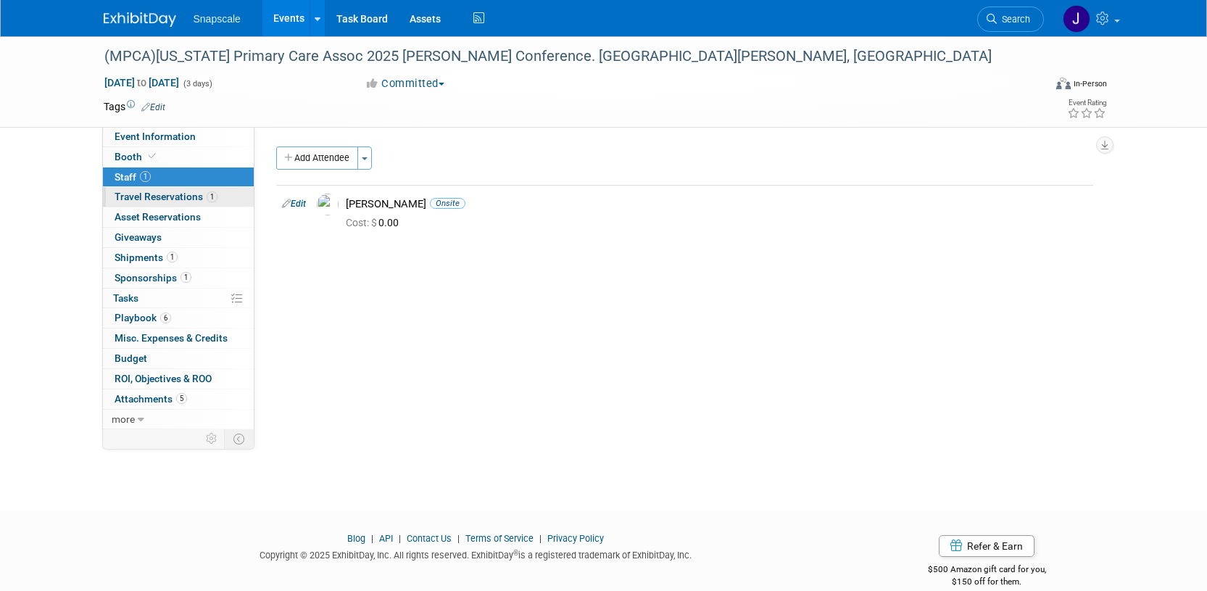
click at [129, 201] on span "Travel Reservations 1" at bounding box center [166, 197] width 103 height 12
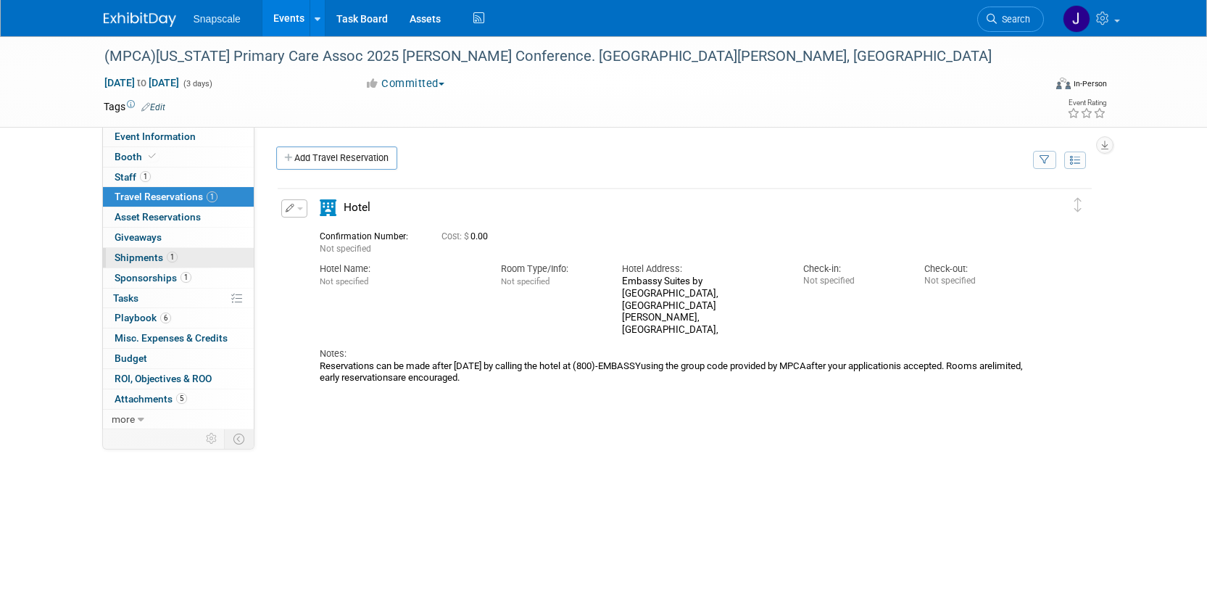
click at [132, 254] on span "Shipments 1" at bounding box center [146, 258] width 63 height 12
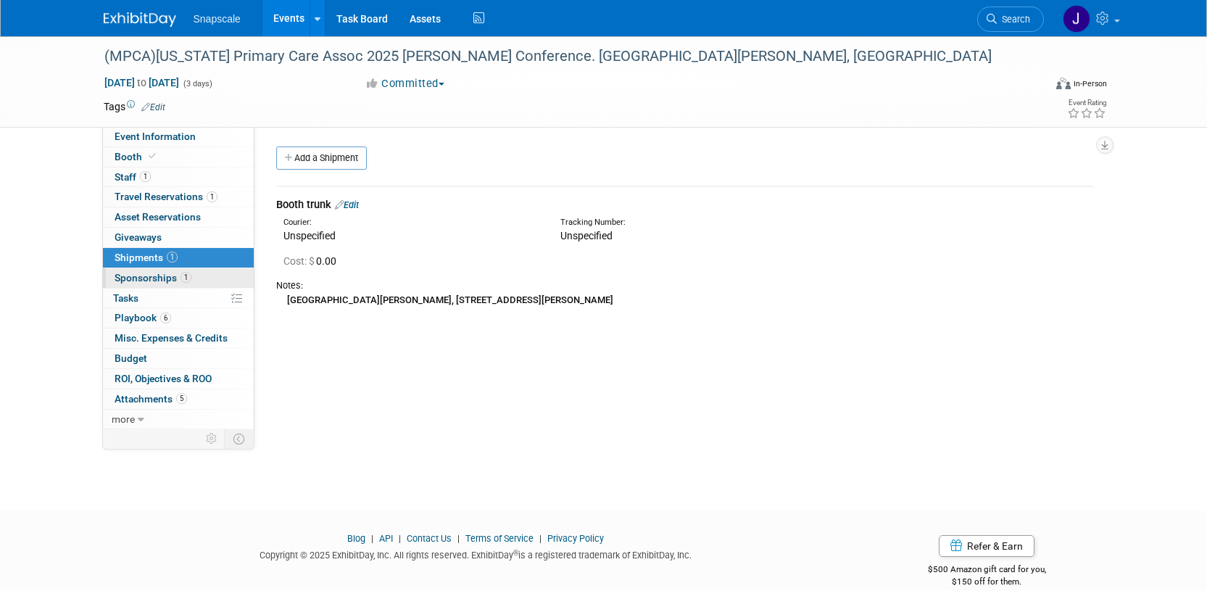
click at [133, 274] on span "Sponsorships 1" at bounding box center [153, 278] width 77 height 12
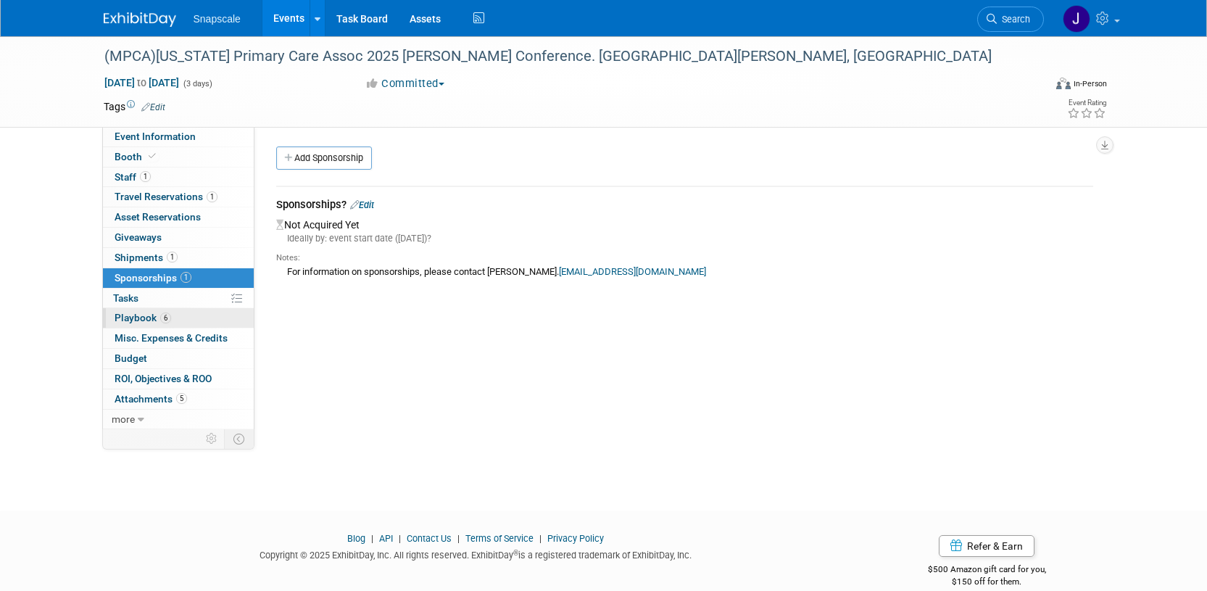
click at [128, 318] on span "Playbook 6" at bounding box center [143, 318] width 57 height 12
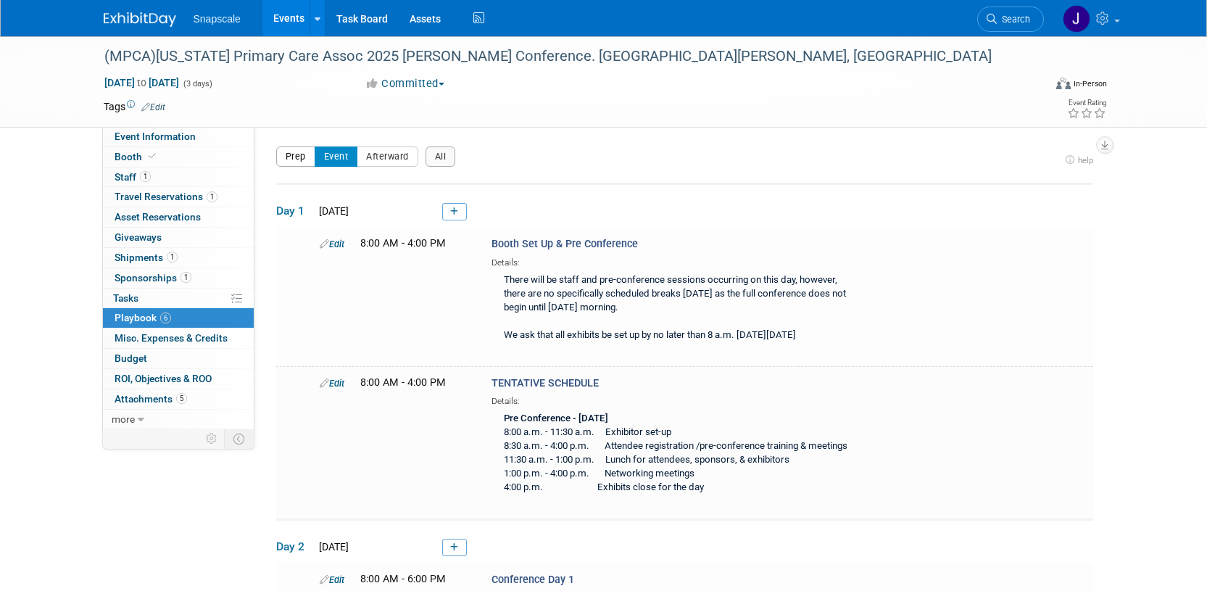
click at [294, 164] on button "Prep" at bounding box center [295, 156] width 39 height 20
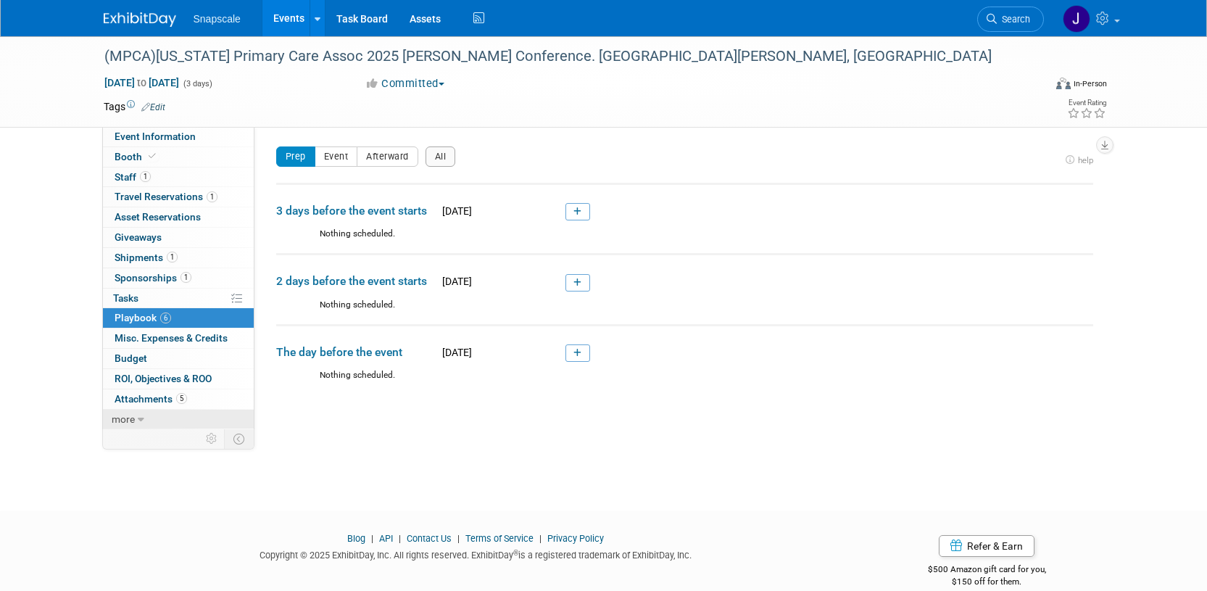
click at [129, 414] on span "more" at bounding box center [123, 419] width 23 height 12
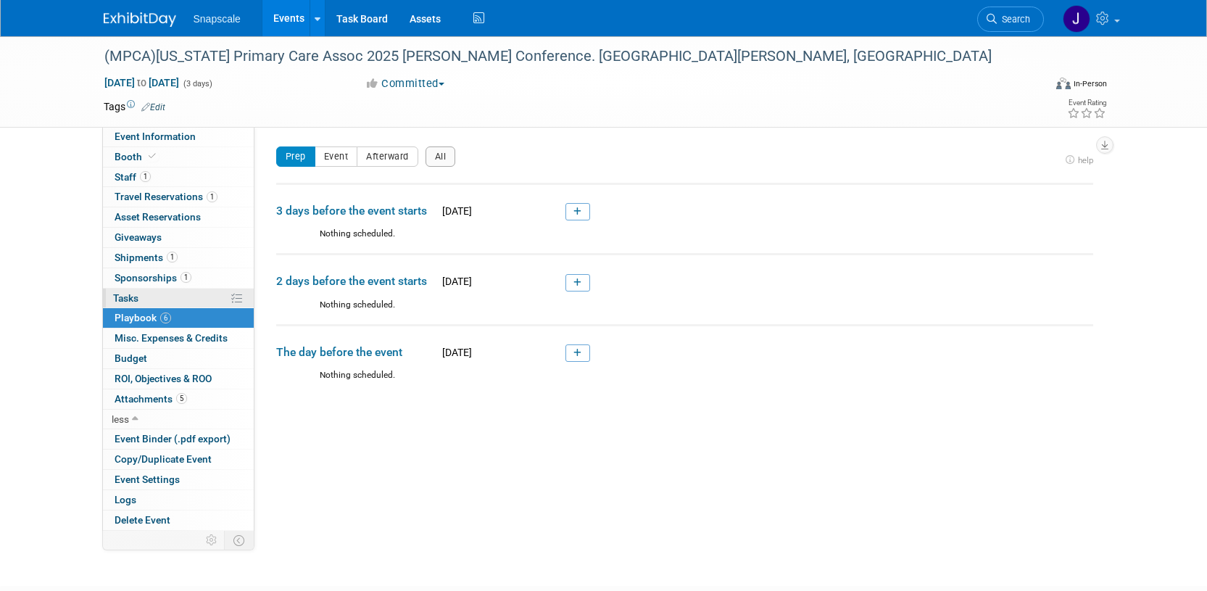
click at [146, 297] on link "0% Tasks 0%" at bounding box center [178, 299] width 151 height 20
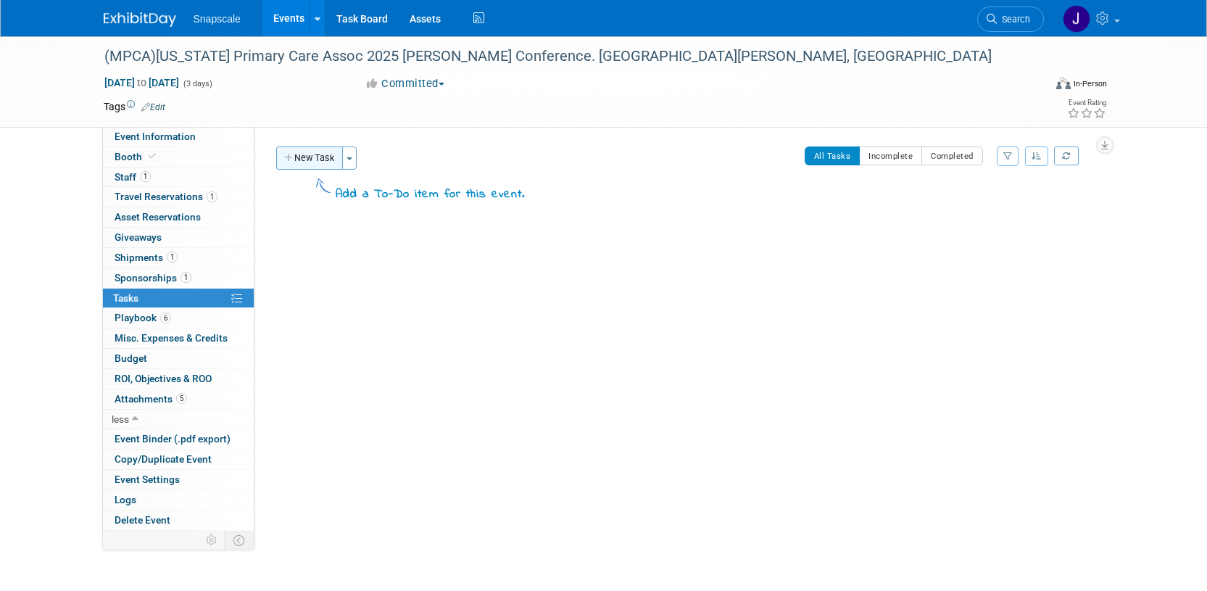
click at [321, 165] on button "New Task" at bounding box center [309, 157] width 67 height 23
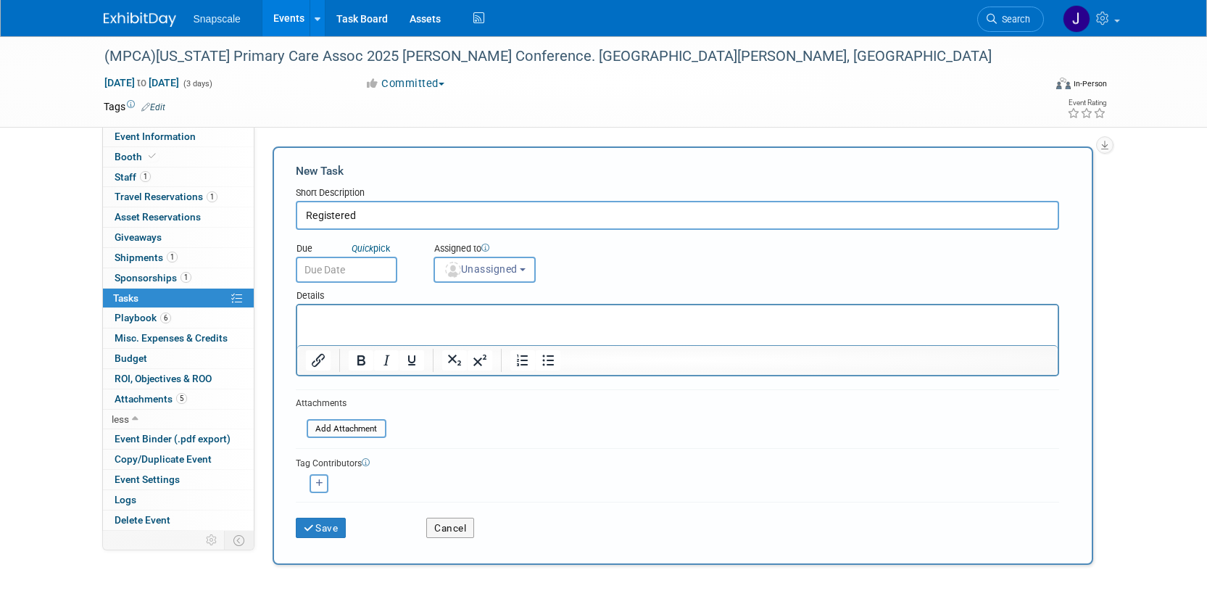
type input "Registered"
click at [339, 264] on input "text" at bounding box center [347, 270] width 102 height 26
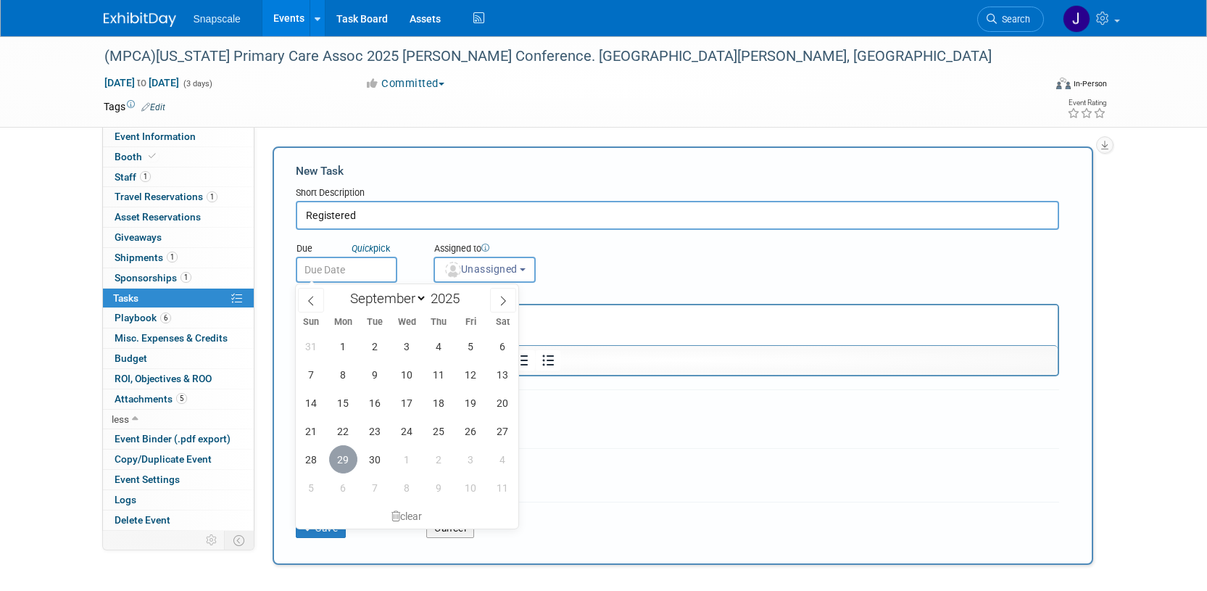
click at [341, 455] on span "29" at bounding box center [343, 459] width 28 height 28
type input "Sep 29, 2025"
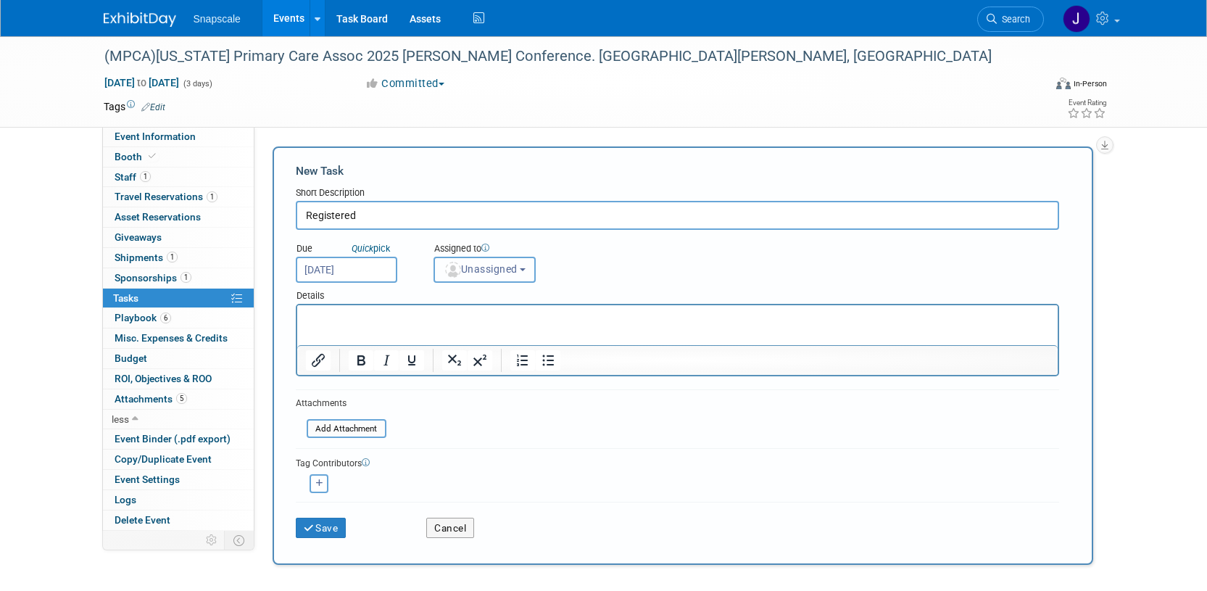
click at [478, 270] on span "Unassigned" at bounding box center [481, 269] width 74 height 12
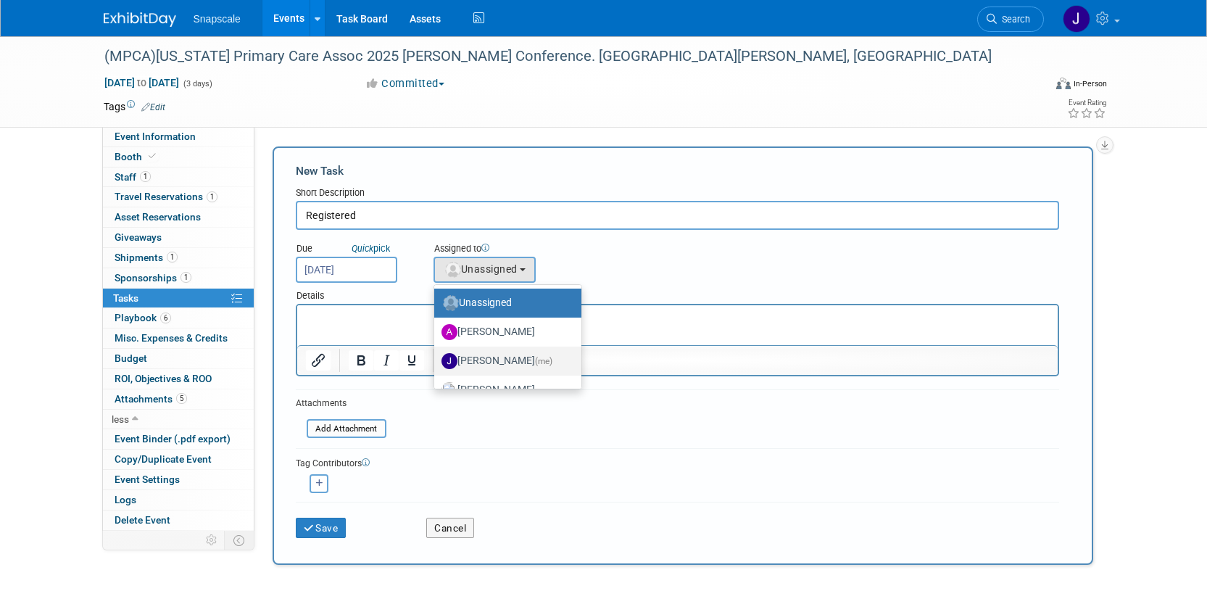
click at [469, 357] on label "Jennifer Benedict (me)" at bounding box center [504, 360] width 125 height 23
click at [436, 357] on input "Jennifer Benedict (me)" at bounding box center [431, 359] width 9 height 9
select select "ff8e83e6-6ab1-4fe0-a632-643b0aac2113"
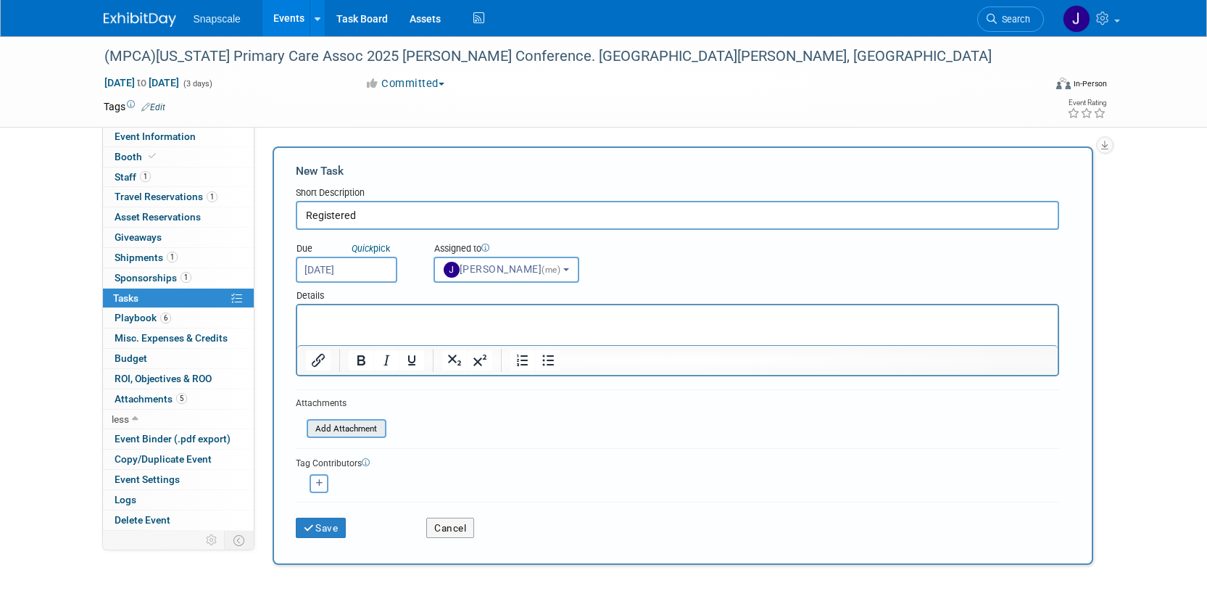
click at [336, 430] on input "file" at bounding box center [298, 429] width 173 height 17
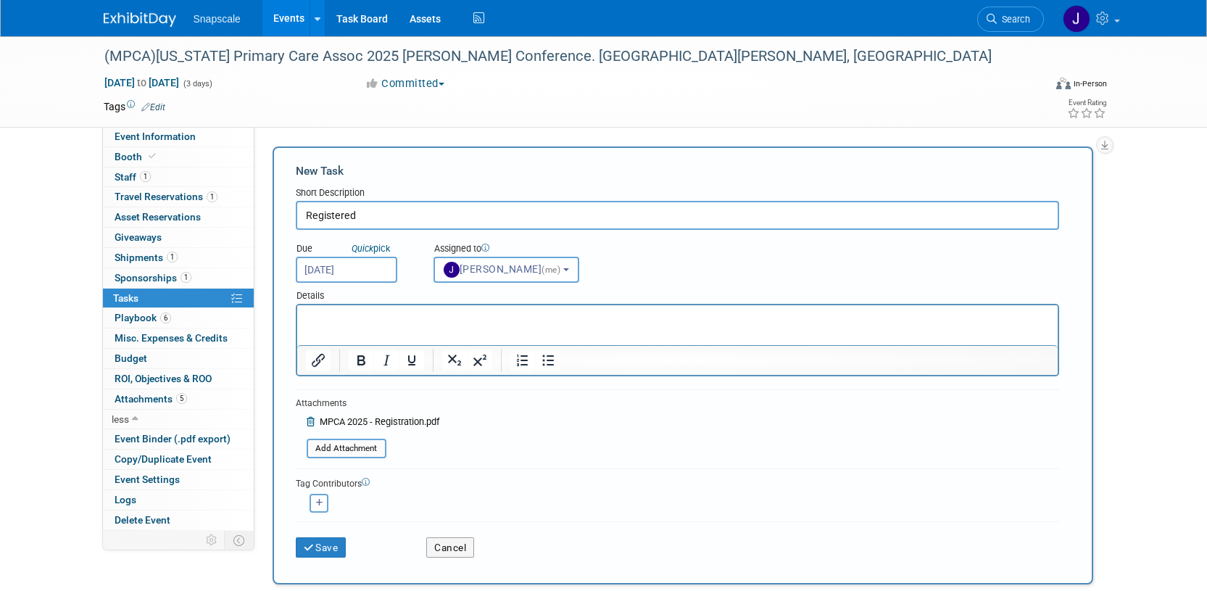
click at [363, 215] on input "Registered" at bounding box center [677, 215] width 763 height 29
type input "Registered - Booth 9"
click at [306, 311] on p "Rich Text Area. Press ALT-0 for help." at bounding box center [677, 318] width 744 height 15
click at [323, 544] on button "Save" at bounding box center [321, 547] width 51 height 20
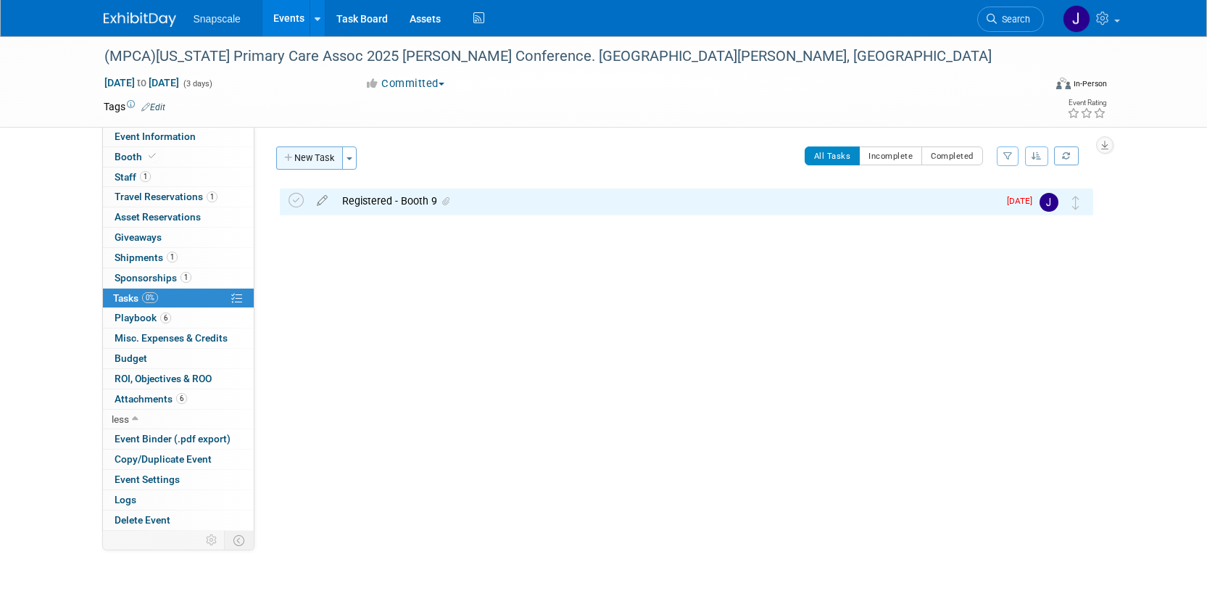
click at [307, 155] on button "New Task" at bounding box center [309, 157] width 67 height 23
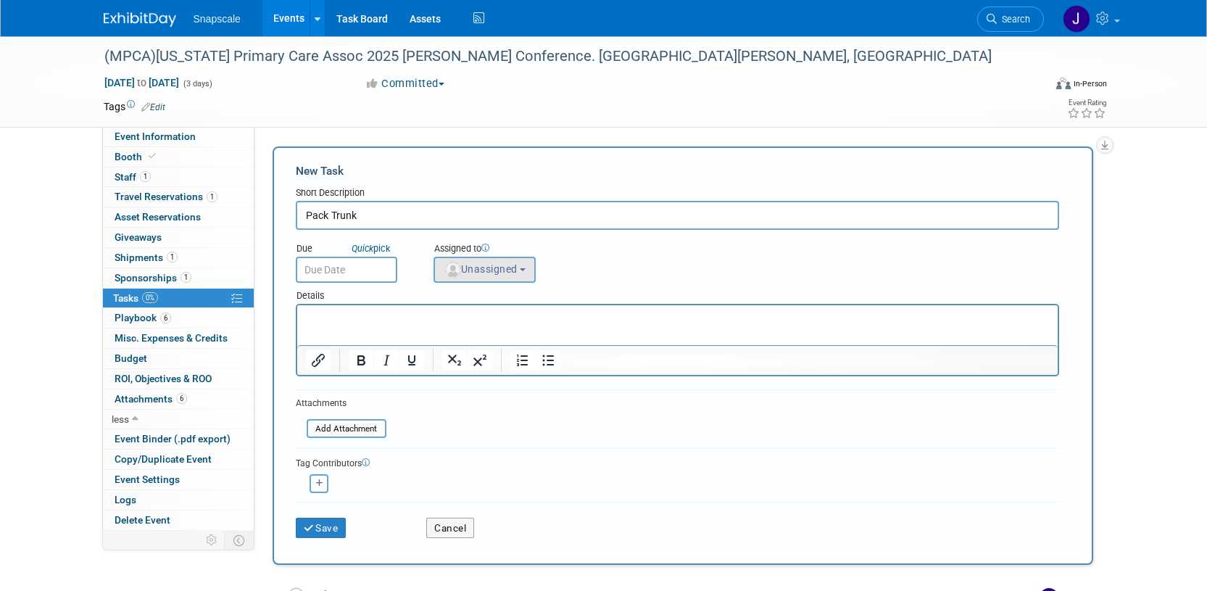
type input "Pack Trunk"
click at [451, 268] on img "button" at bounding box center [453, 270] width 16 height 16
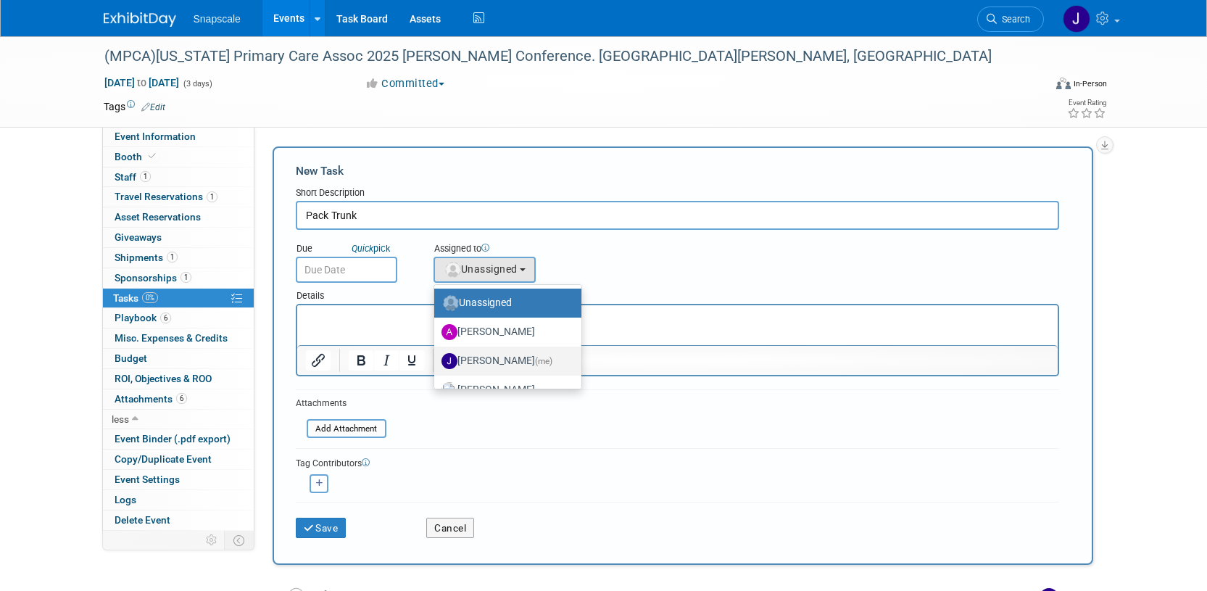
click at [463, 359] on label "Jennifer Benedict (me)" at bounding box center [504, 360] width 125 height 23
click at [436, 359] on input "Jennifer Benedict (me)" at bounding box center [431, 359] width 9 height 9
select select "ff8e83e6-6ab1-4fe0-a632-643b0aac2113"
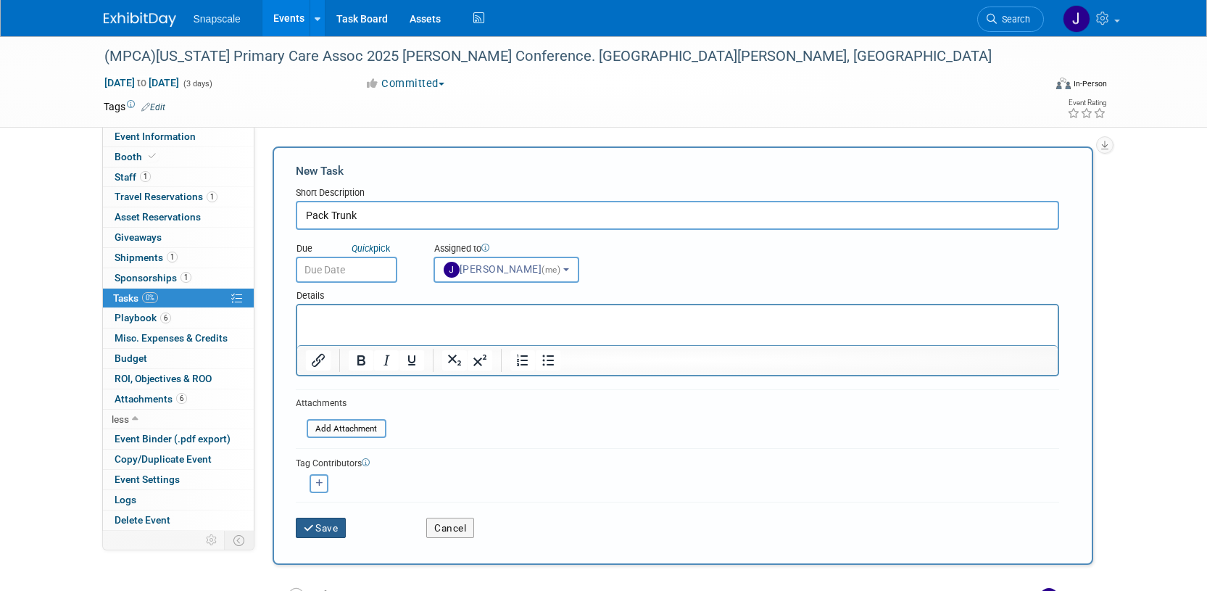
click at [316, 524] on button "Save" at bounding box center [321, 528] width 51 height 20
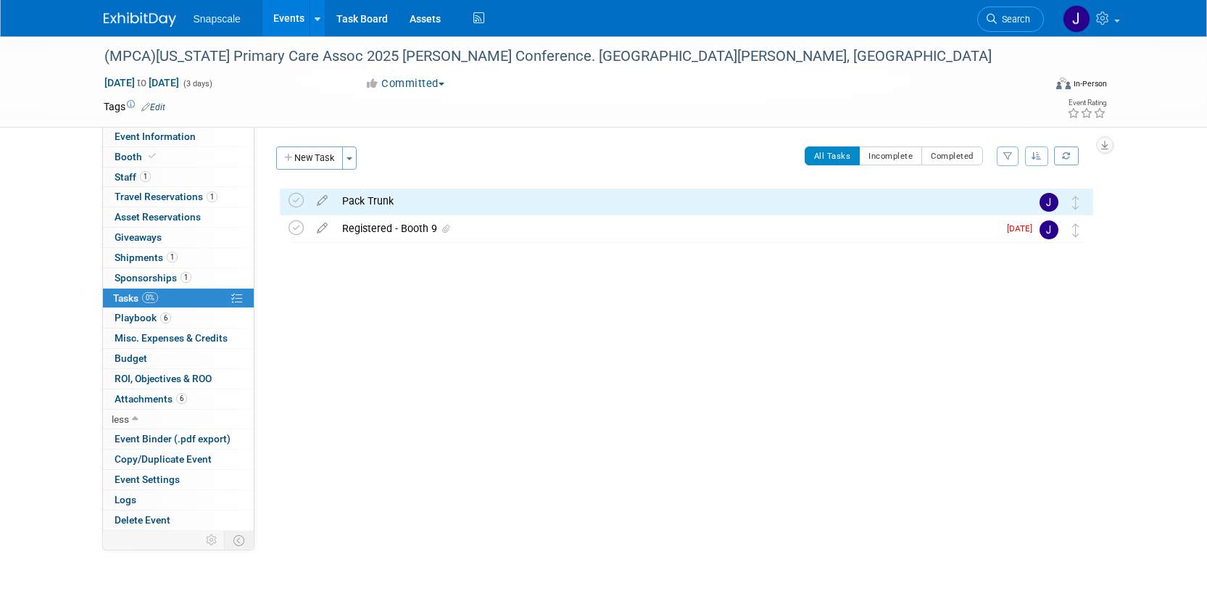
click at [302, 158] on button "New Task" at bounding box center [309, 157] width 67 height 23
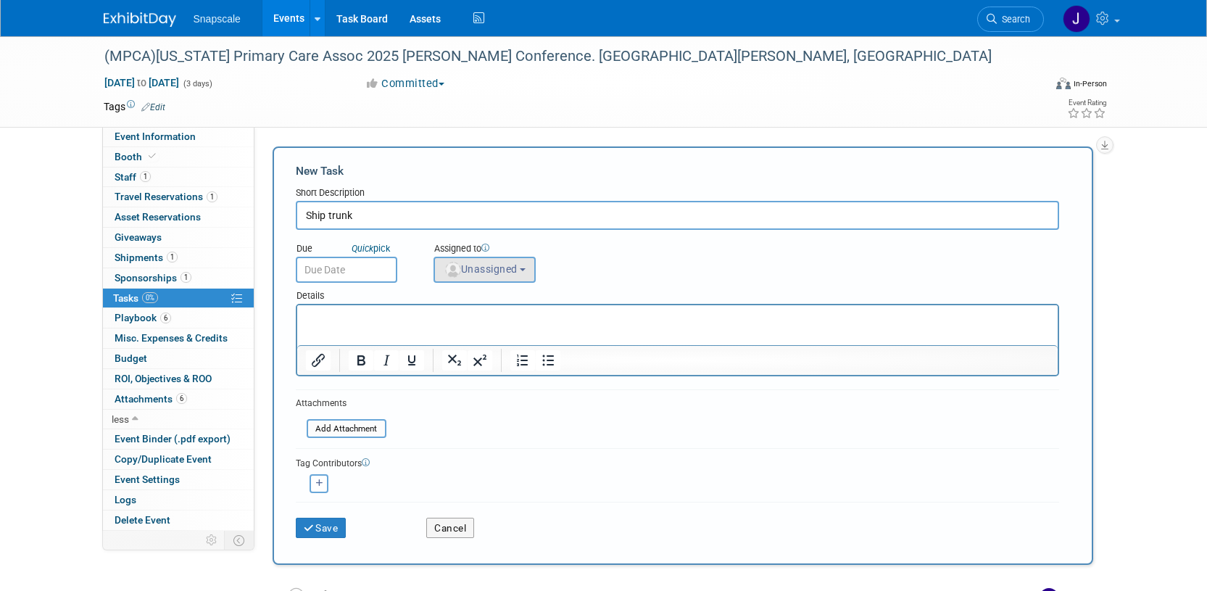
type input "Ship trunk"
click at [468, 271] on span "Unassigned" at bounding box center [481, 269] width 74 height 12
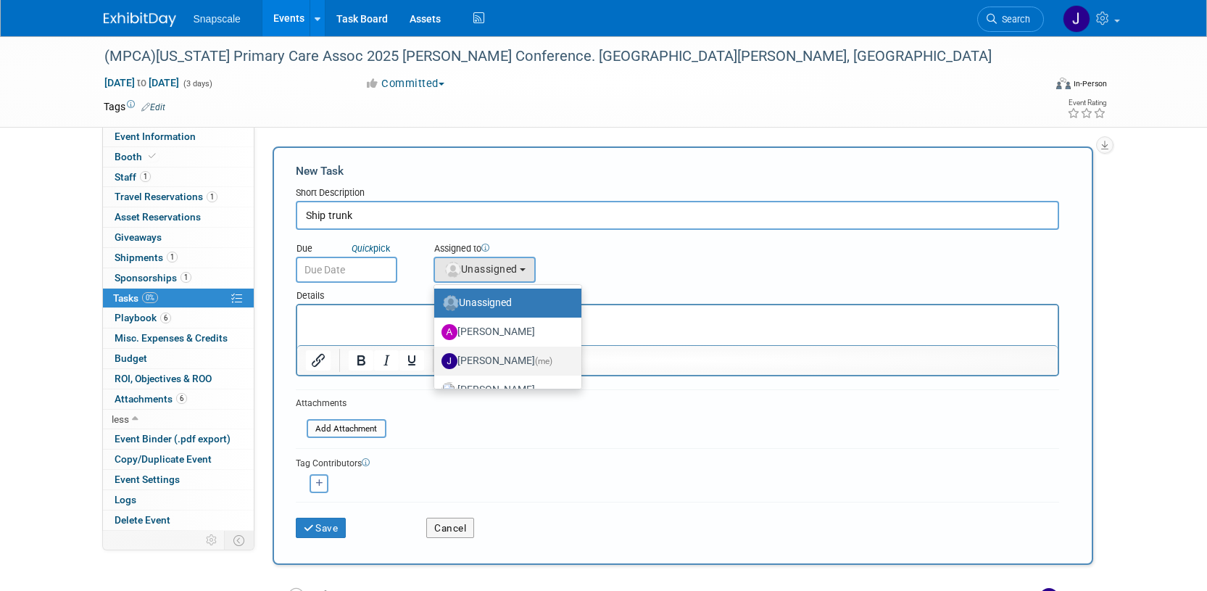
click at [471, 355] on label "Jennifer Benedict (me)" at bounding box center [504, 360] width 125 height 23
click at [436, 355] on input "Jennifer Benedict (me)" at bounding box center [431, 359] width 9 height 9
select select "ff8e83e6-6ab1-4fe0-a632-643b0aac2113"
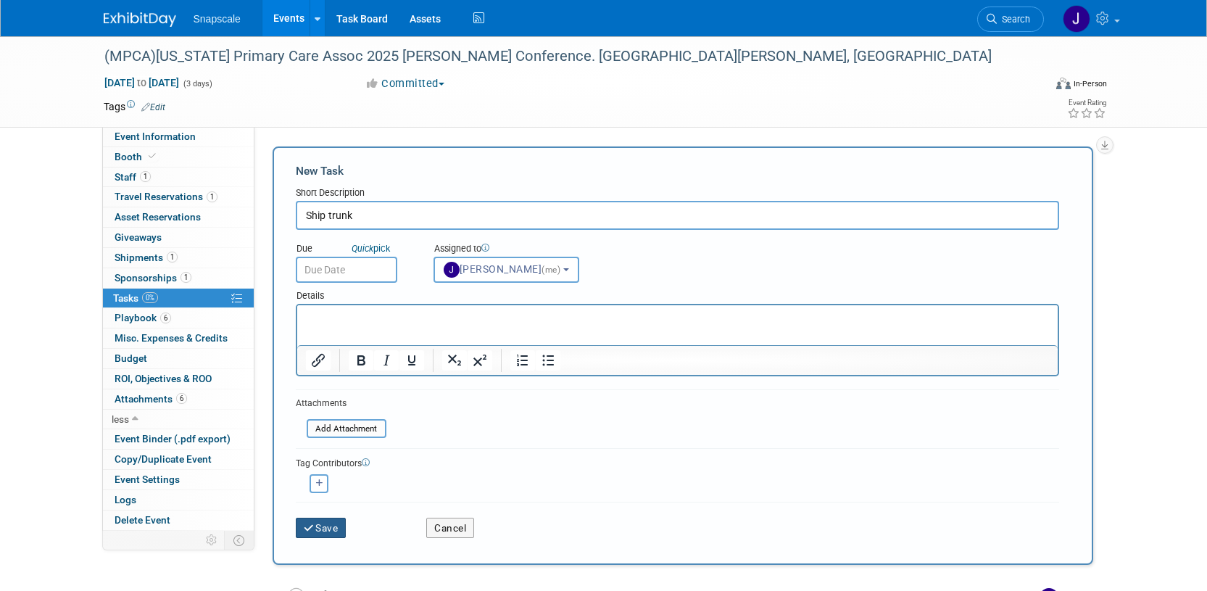
click at [314, 533] on button "Save" at bounding box center [321, 528] width 51 height 20
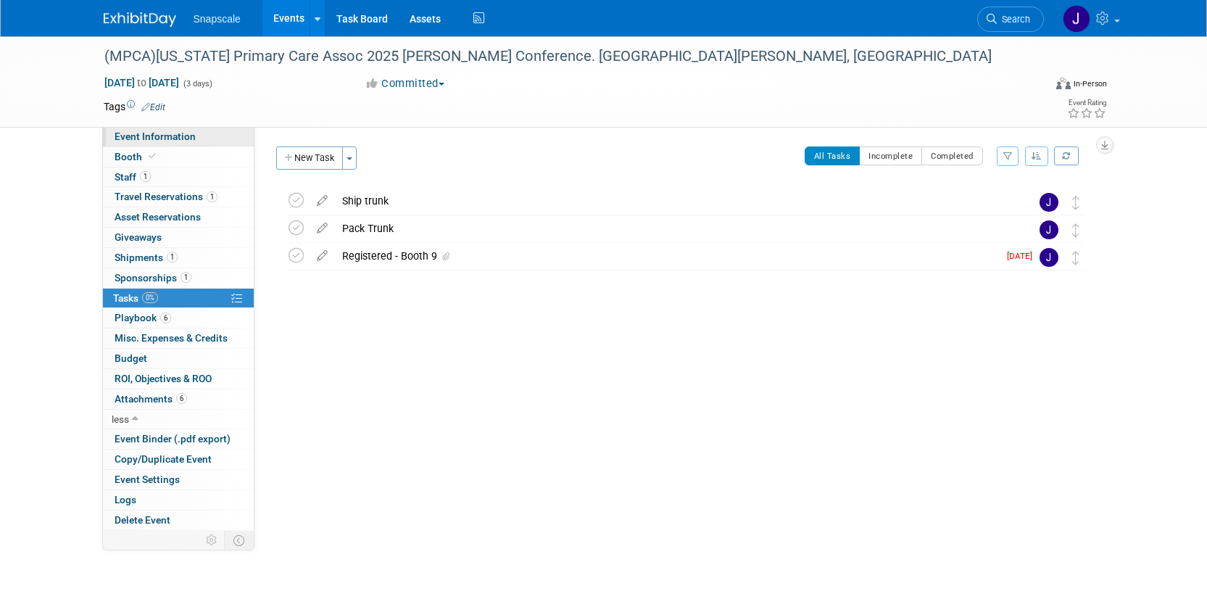
click at [152, 138] on span "Event Information" at bounding box center [155, 137] width 81 height 12
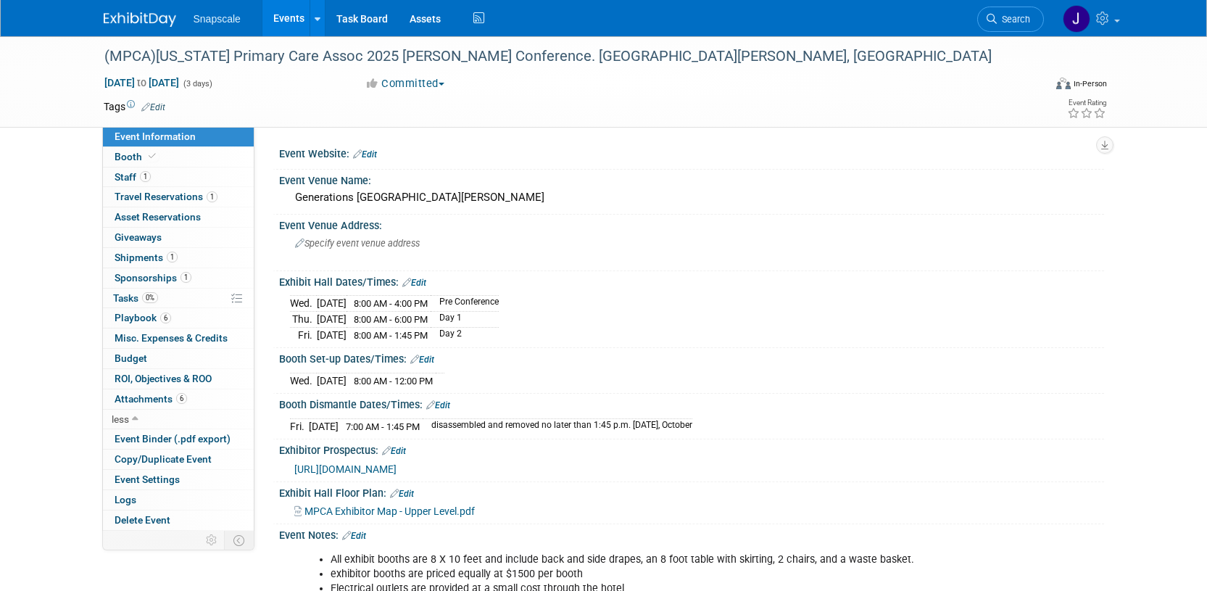
click at [141, 19] on img at bounding box center [140, 19] width 73 height 15
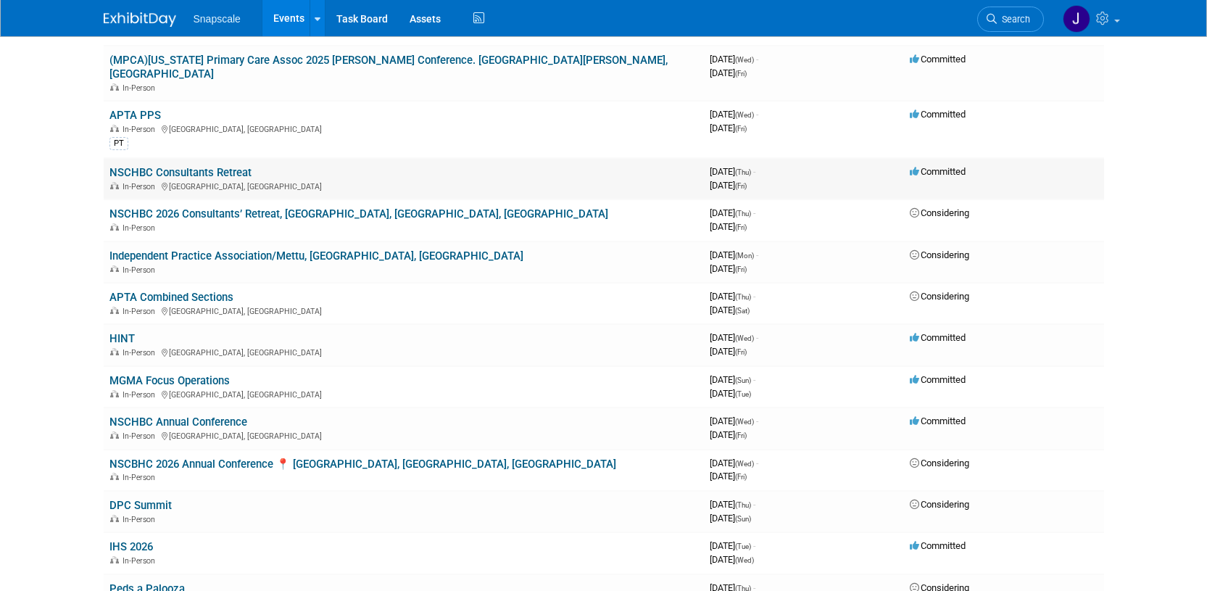
scroll to position [213, 0]
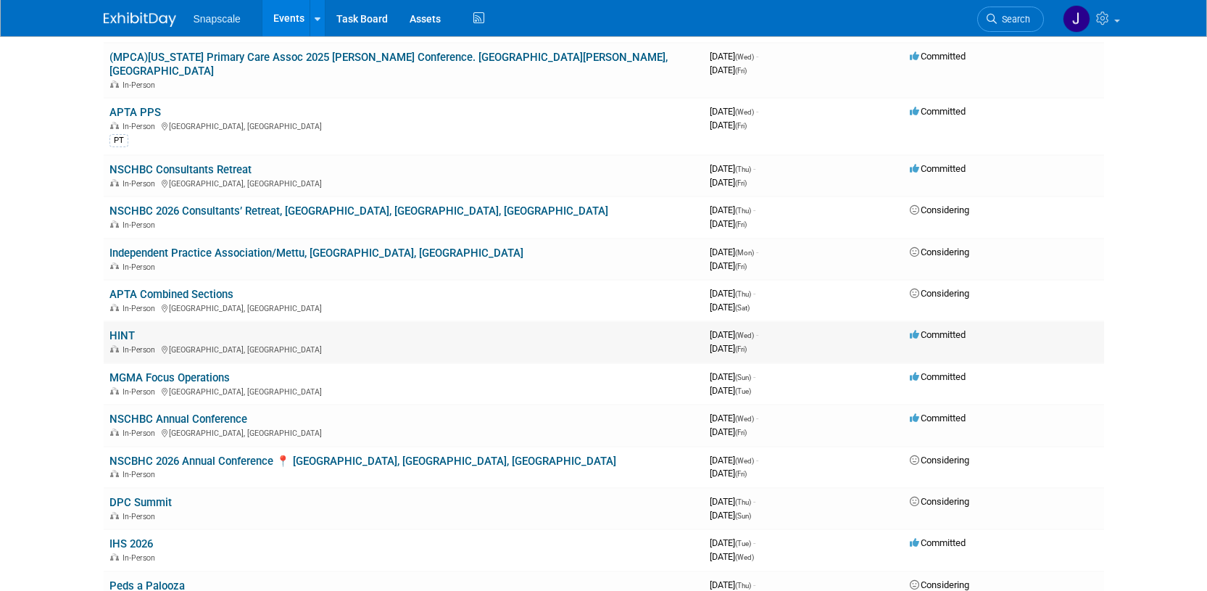
click at [128, 329] on link "HINT" at bounding box center [121, 335] width 25 height 13
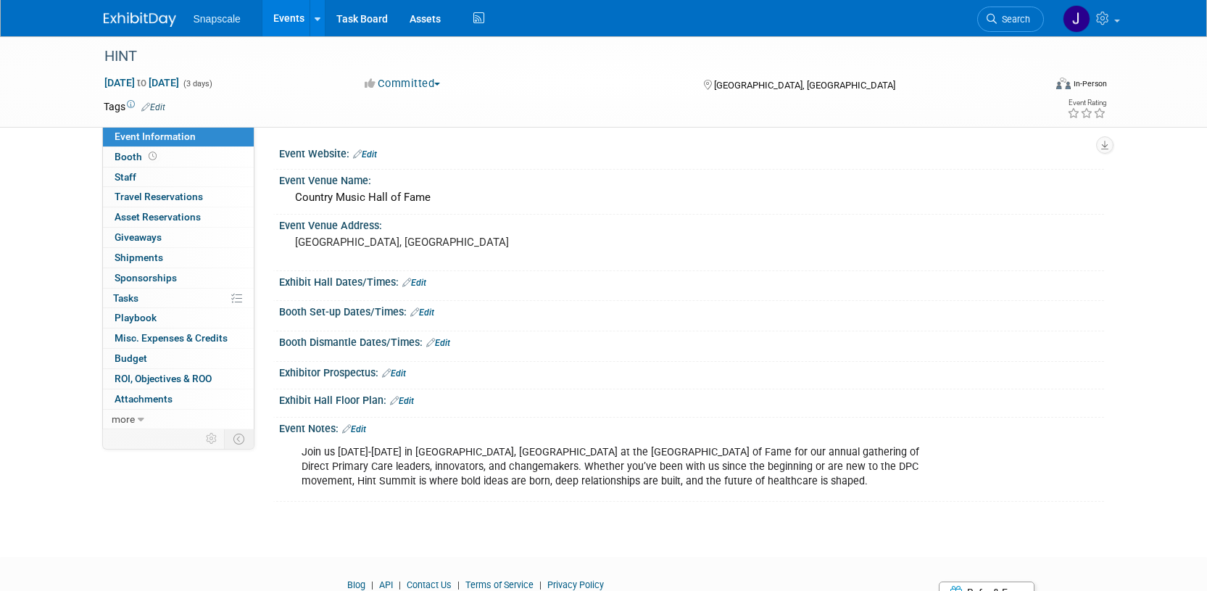
click at [149, 104] on link "Edit" at bounding box center [153, 107] width 24 height 10
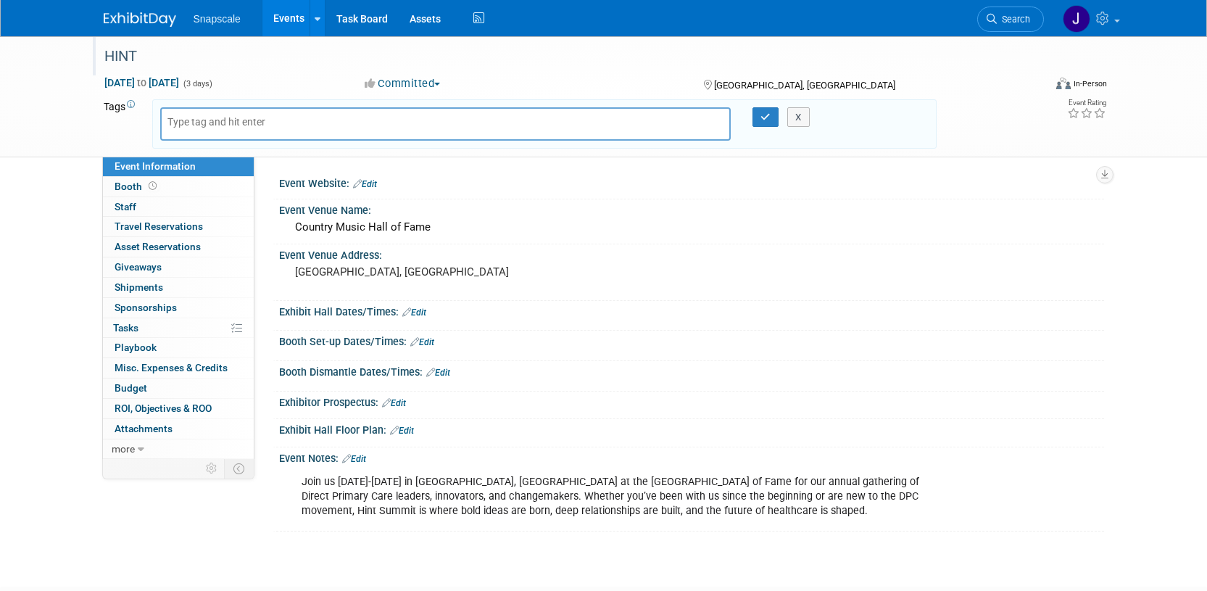
click at [160, 57] on div "HINT" at bounding box center [560, 57] width 923 height 26
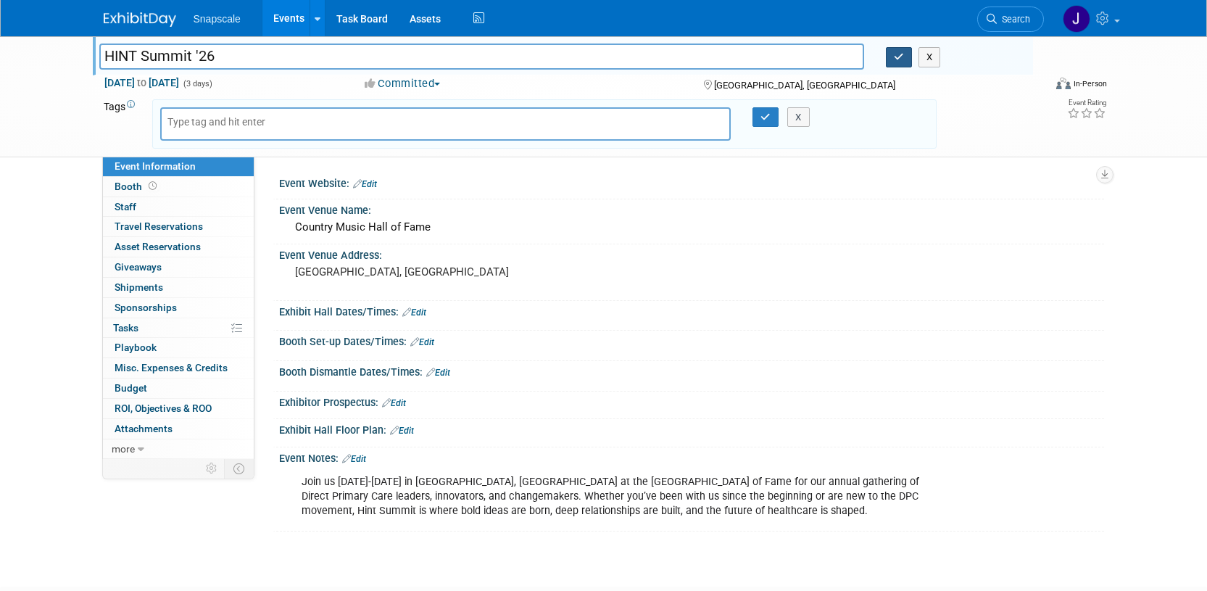
type input "HINT Summit '26"
click at [894, 59] on icon "button" at bounding box center [899, 56] width 10 height 9
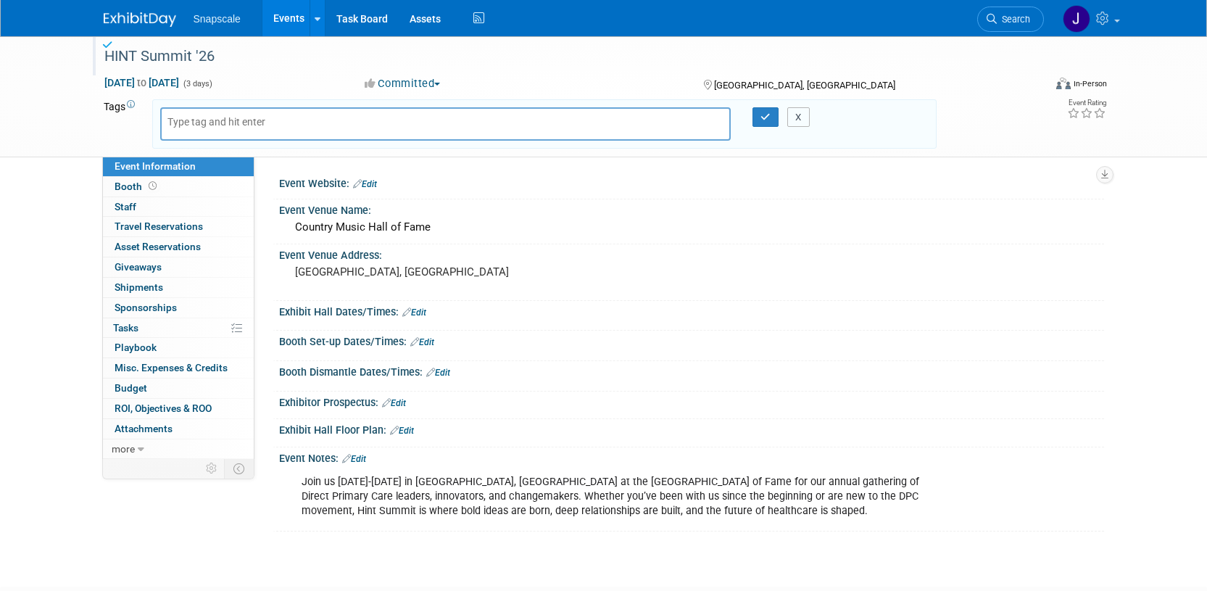
click at [805, 118] on button "X" at bounding box center [798, 117] width 22 height 20
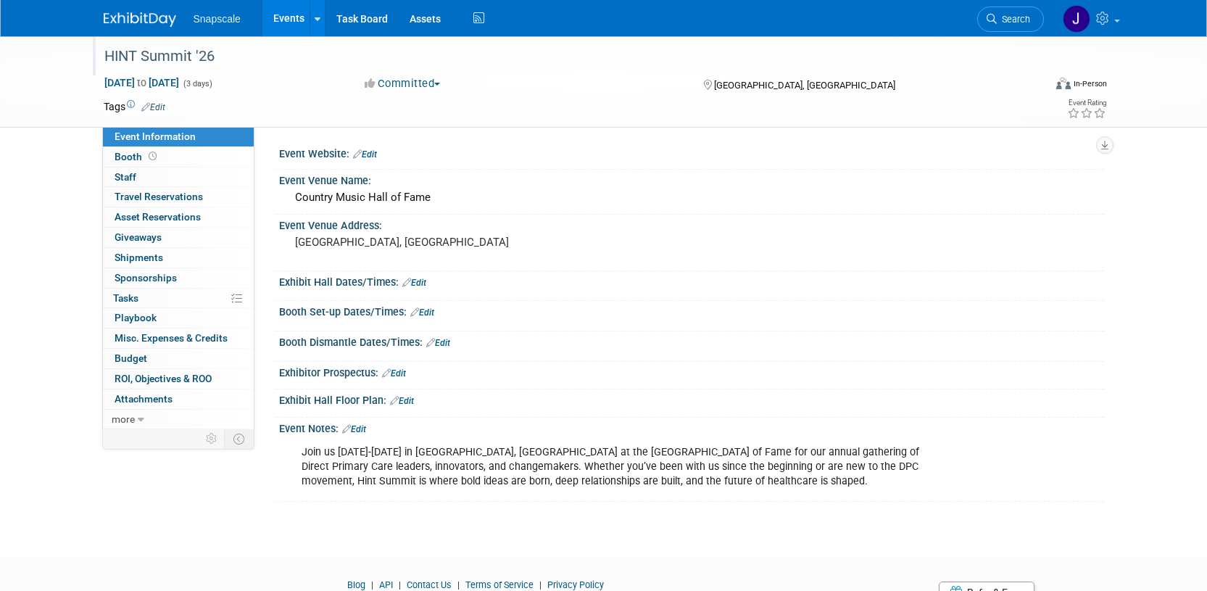
click at [135, 25] on img at bounding box center [140, 19] width 73 height 15
